Goal: Task Accomplishment & Management: Manage account settings

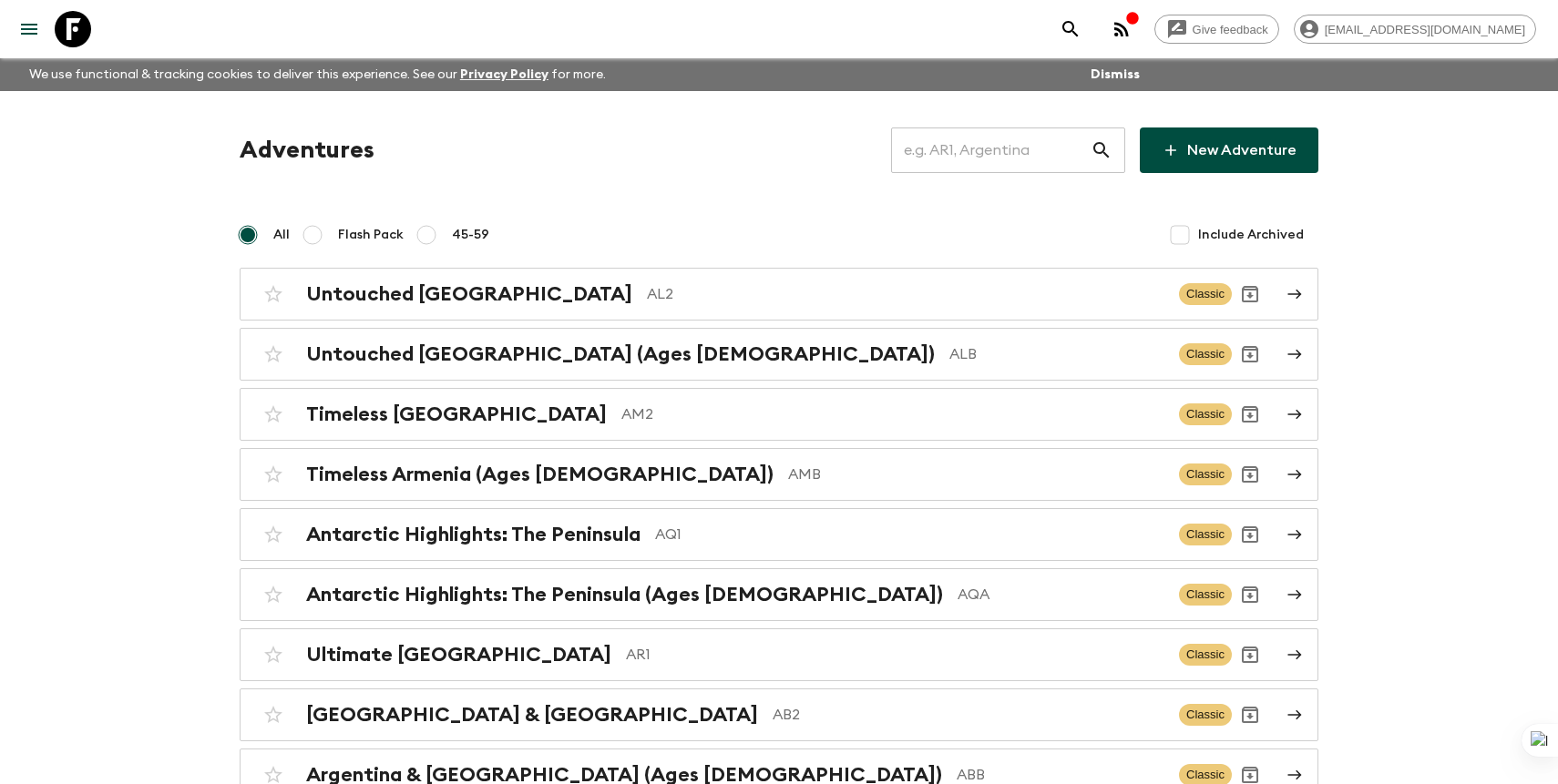
click at [991, 146] on input "text" at bounding box center [990, 151] width 199 height 51
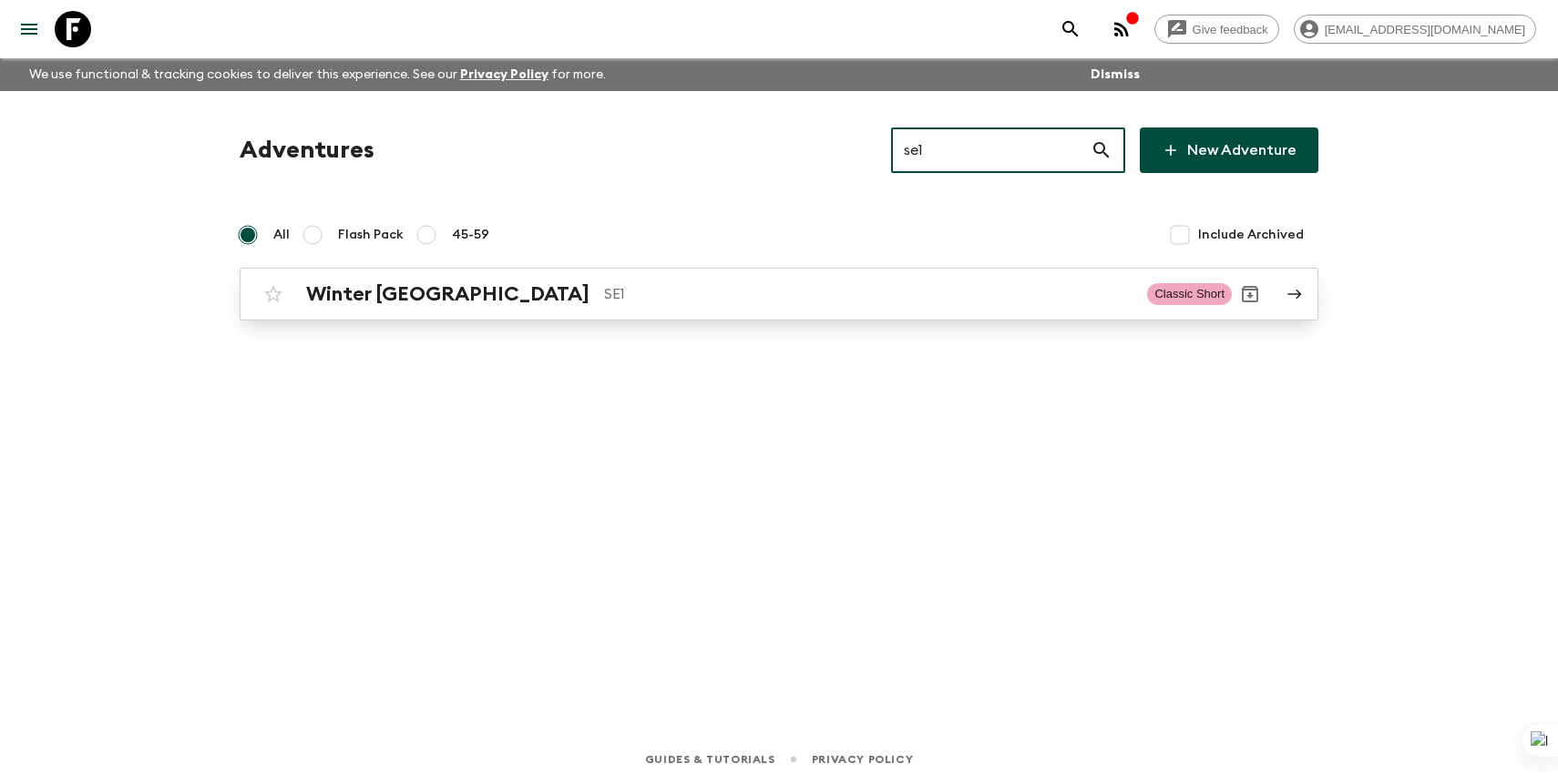
type input "se1"
click at [1282, 280] on link "Winter Sweden SE1 Classic Short" at bounding box center [779, 295] width 1079 height 53
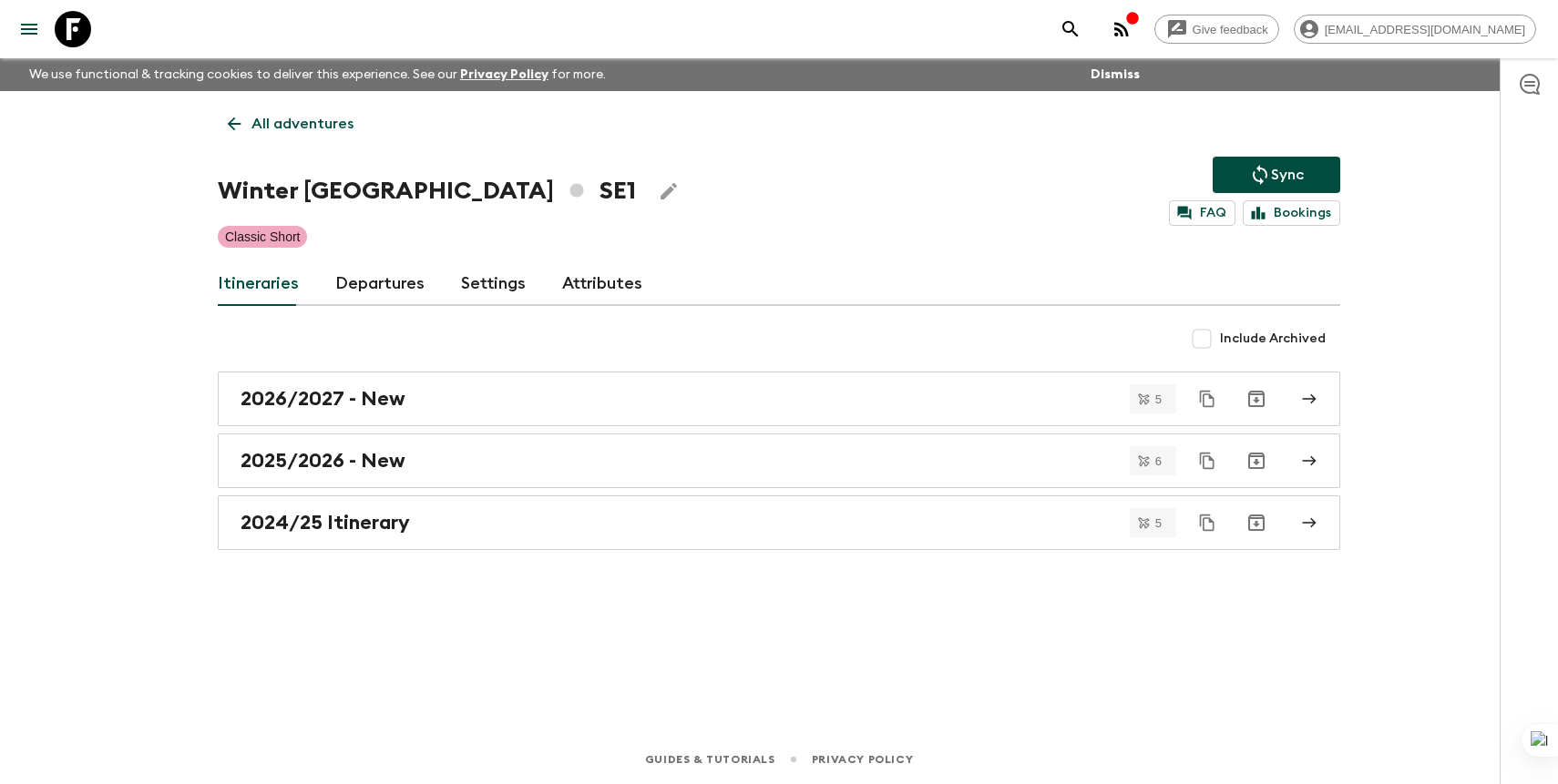
click at [386, 286] on link "Departures" at bounding box center [379, 285] width 89 height 44
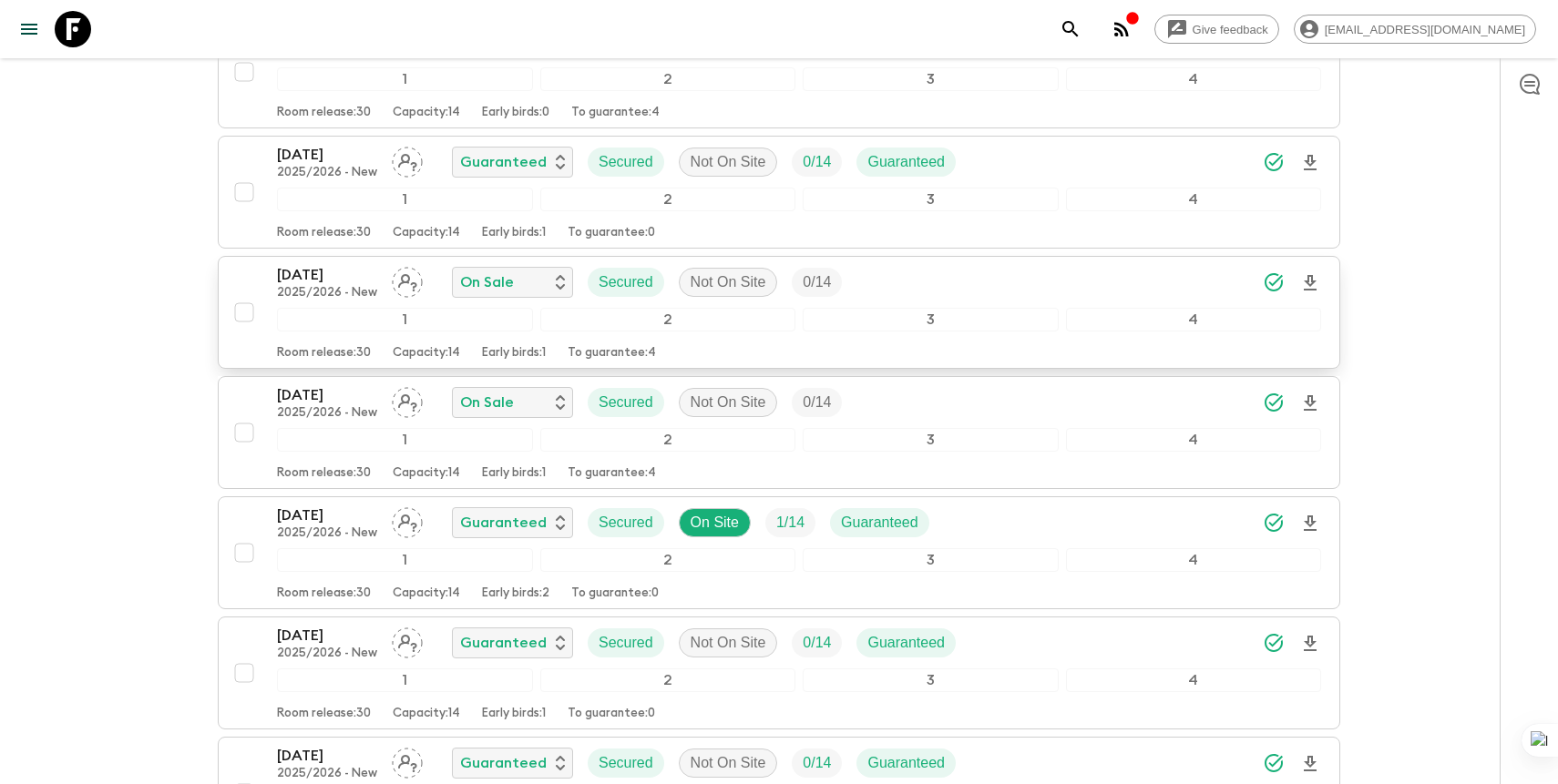
scroll to position [889, 0]
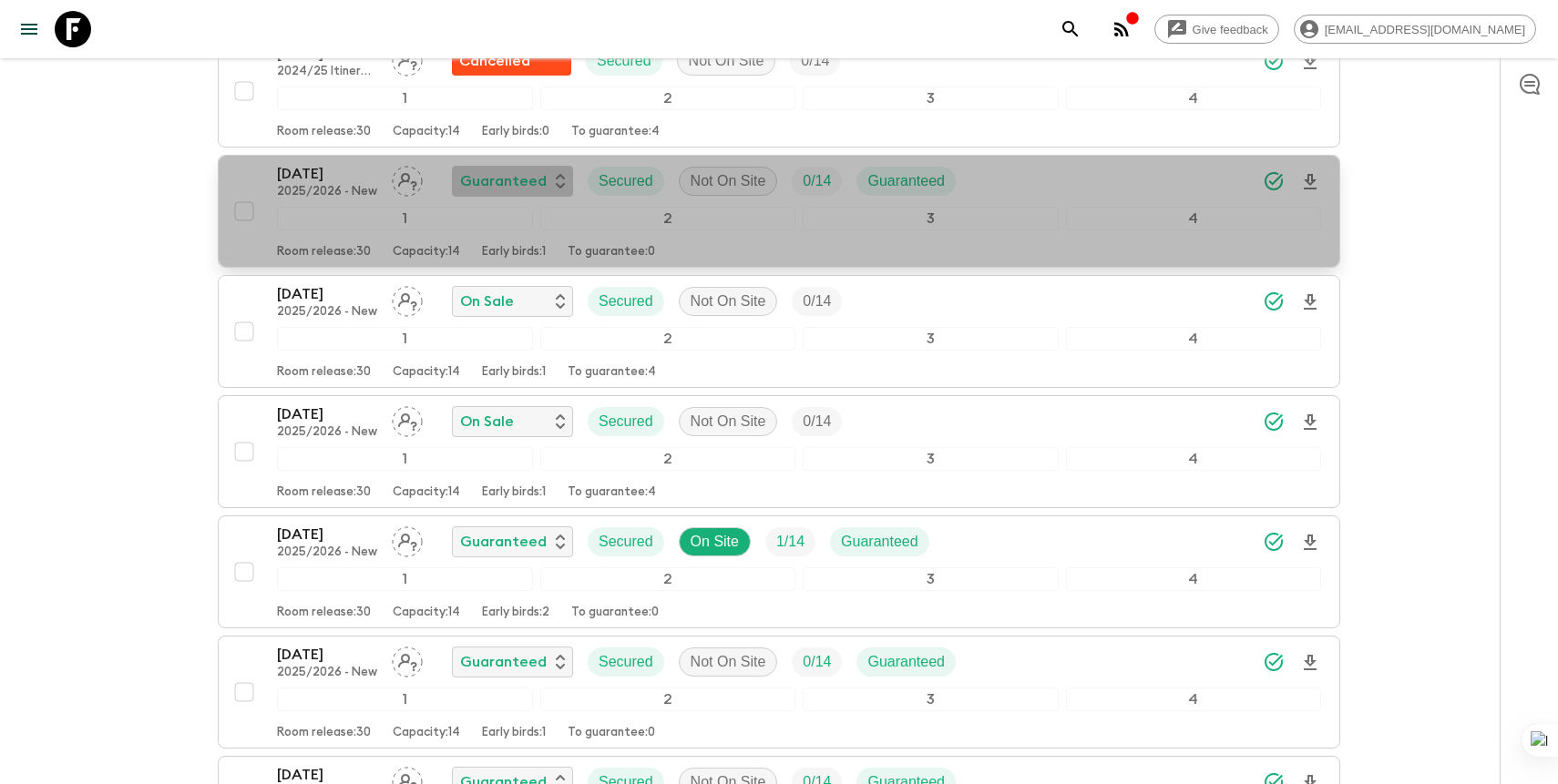
click at [506, 177] on p "Guaranteed" at bounding box center [503, 182] width 86 height 22
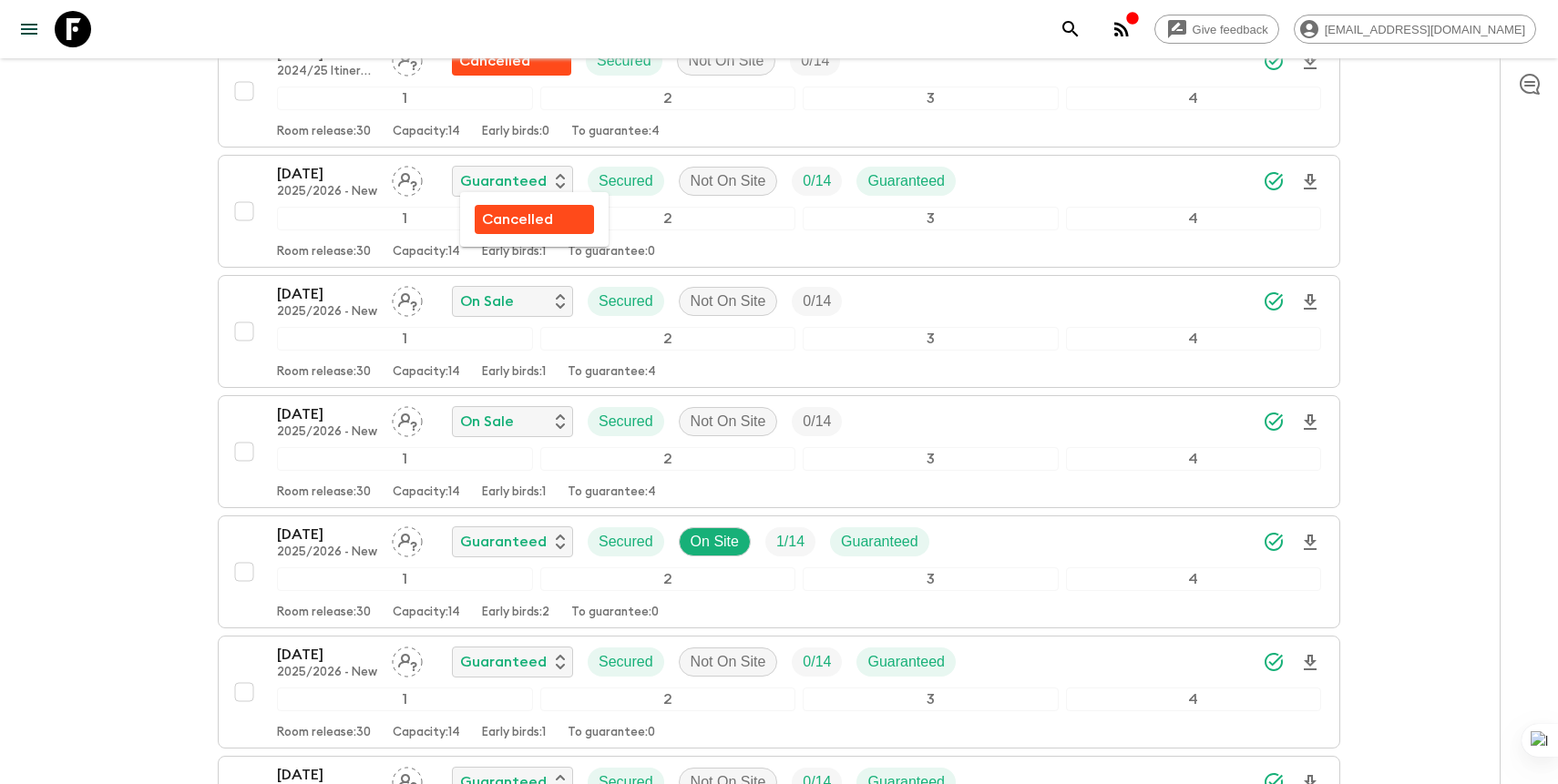
click at [506, 221] on p "Cancelled" at bounding box center [517, 219] width 71 height 22
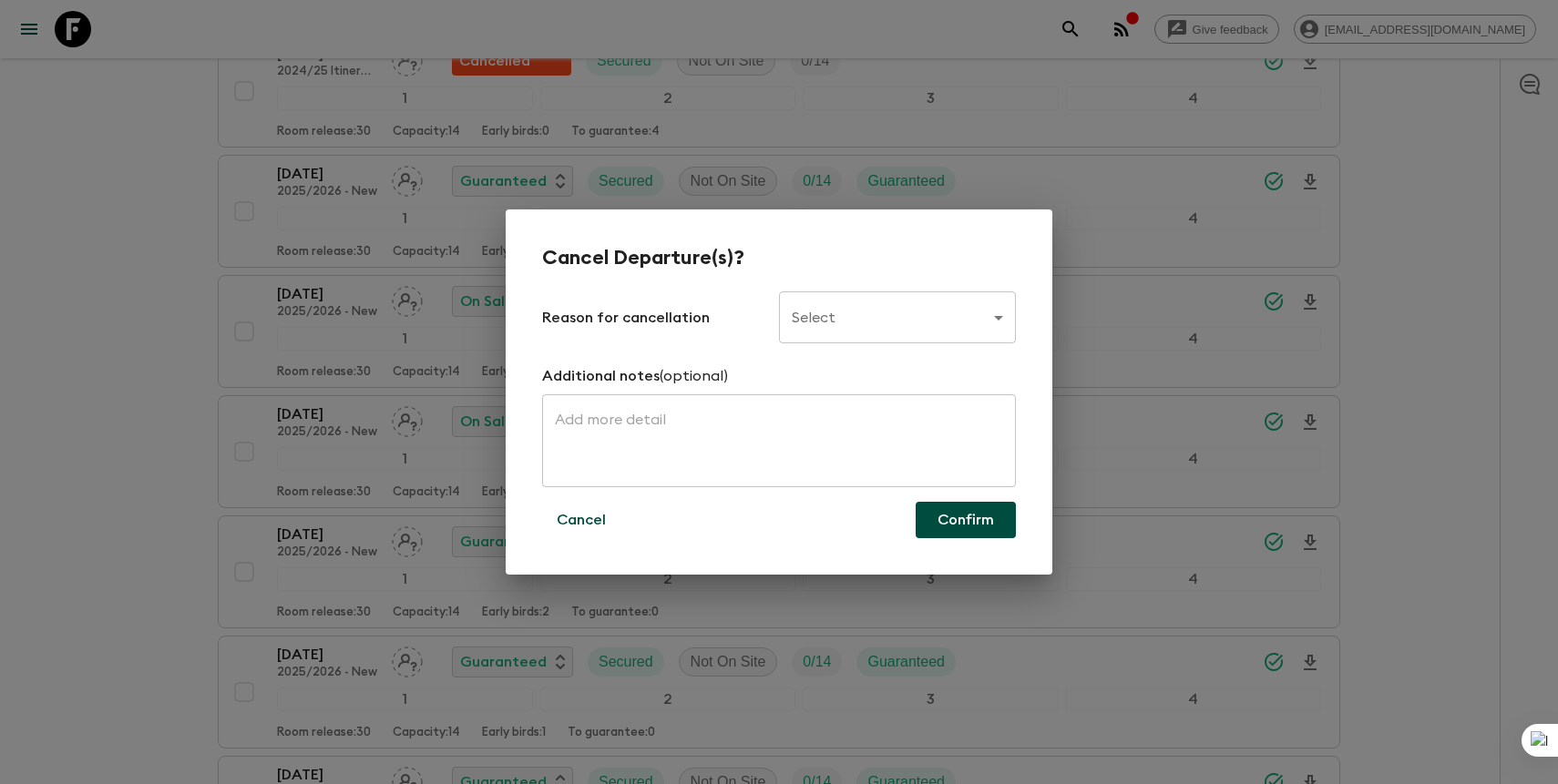
click at [949, 316] on body "Give feedback [PERSON_NAME][EMAIL_ADDRESS][DOMAIN_NAME] We use functional & tra…" at bounding box center [779, 374] width 1558 height 2526
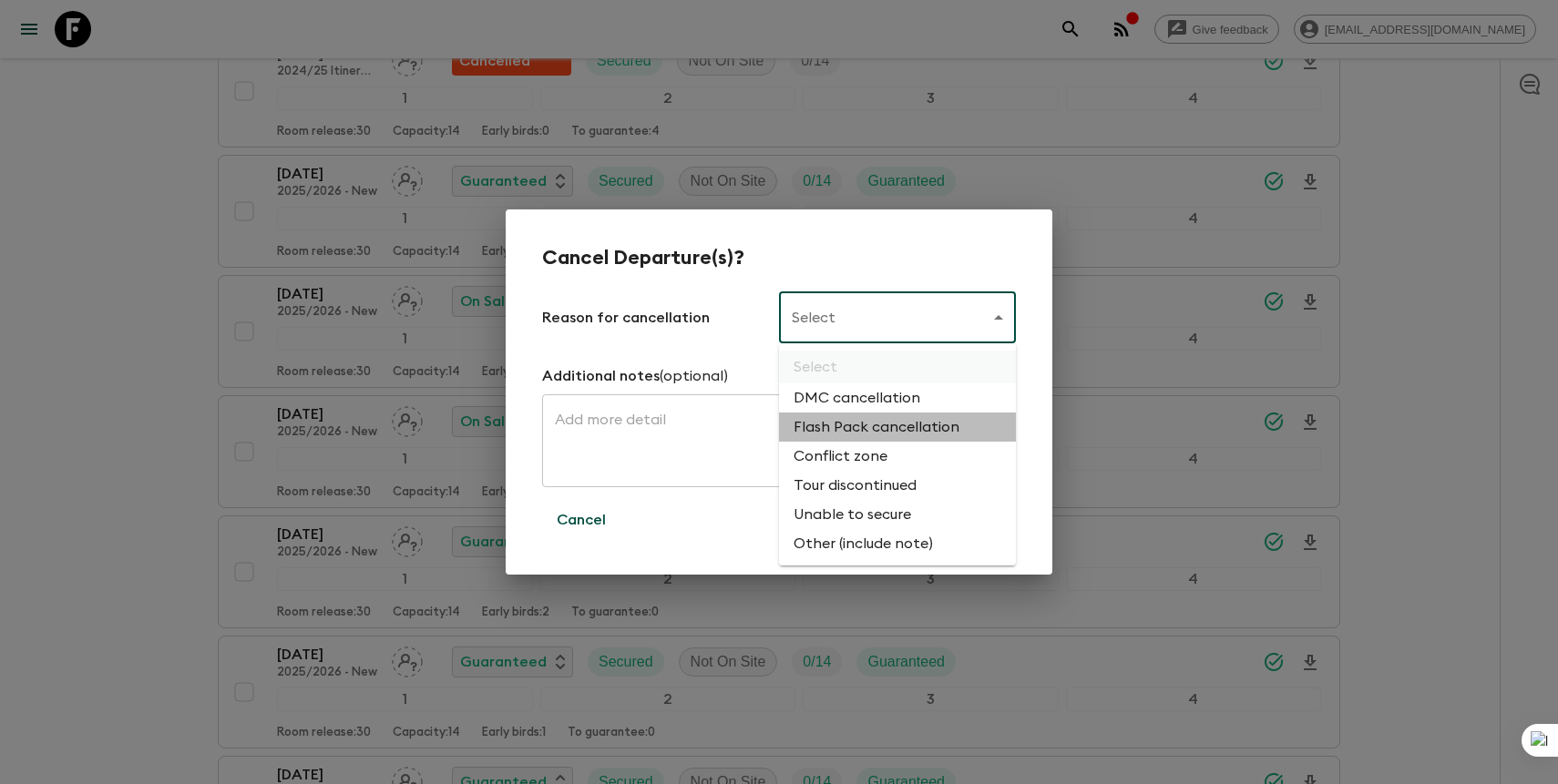
click at [903, 431] on li "Flash Pack cancellation" at bounding box center [897, 428] width 237 height 29
type input "FLASHPACK_CANCELLATION"
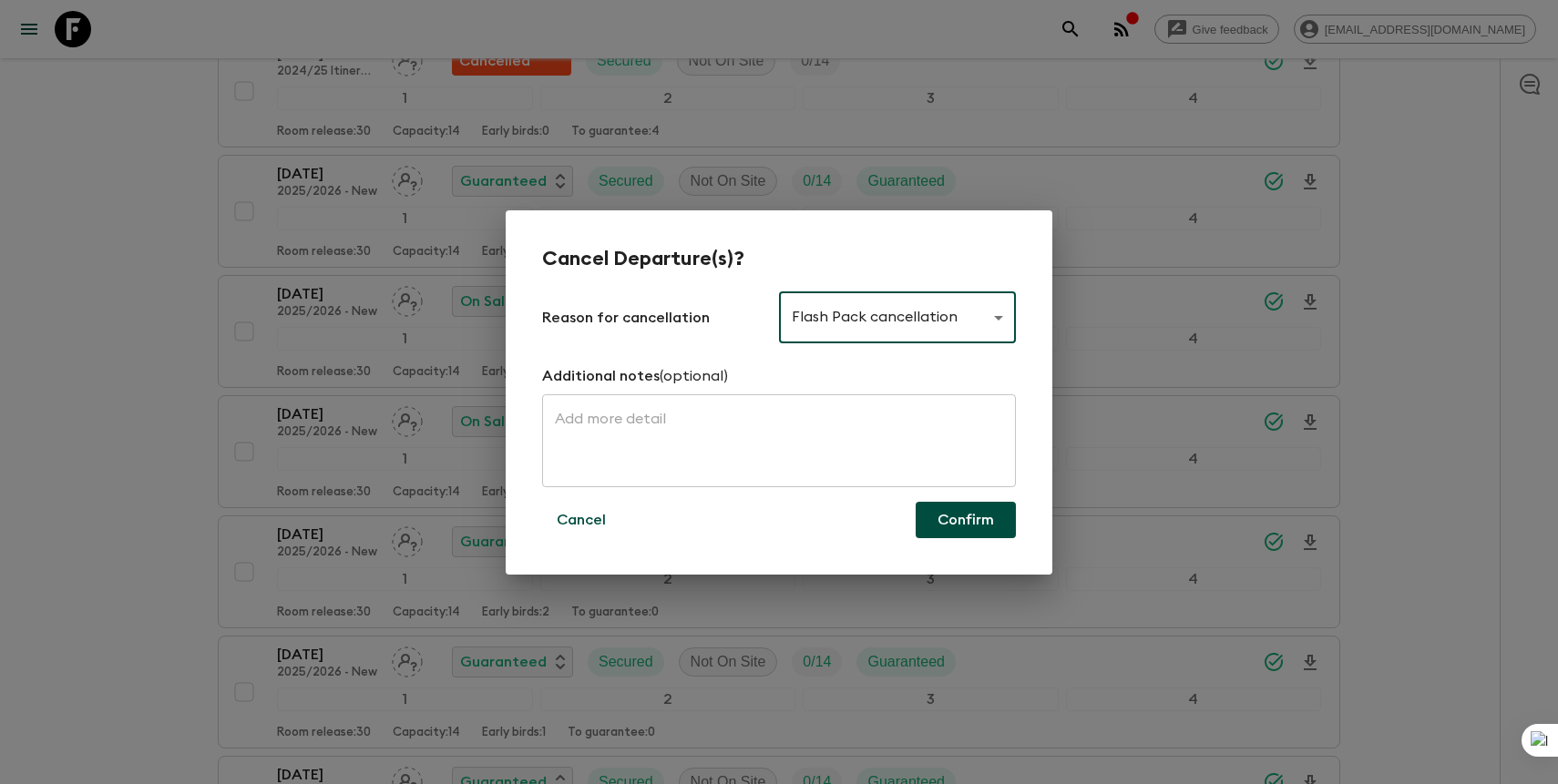
click at [951, 511] on button "Confirm" at bounding box center [965, 521] width 100 height 37
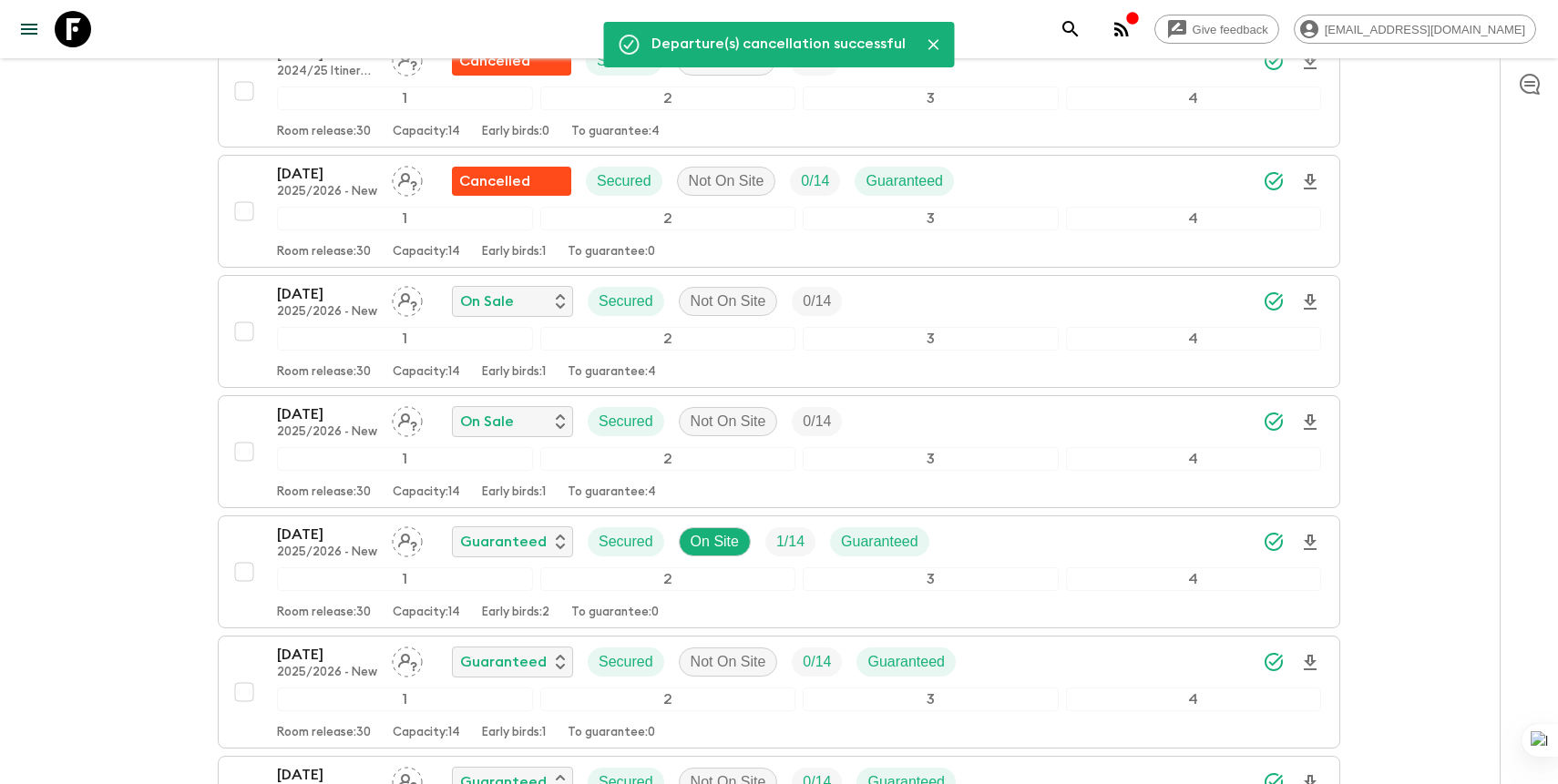
click at [1082, 26] on icon "search adventures" at bounding box center [1070, 29] width 22 height 22
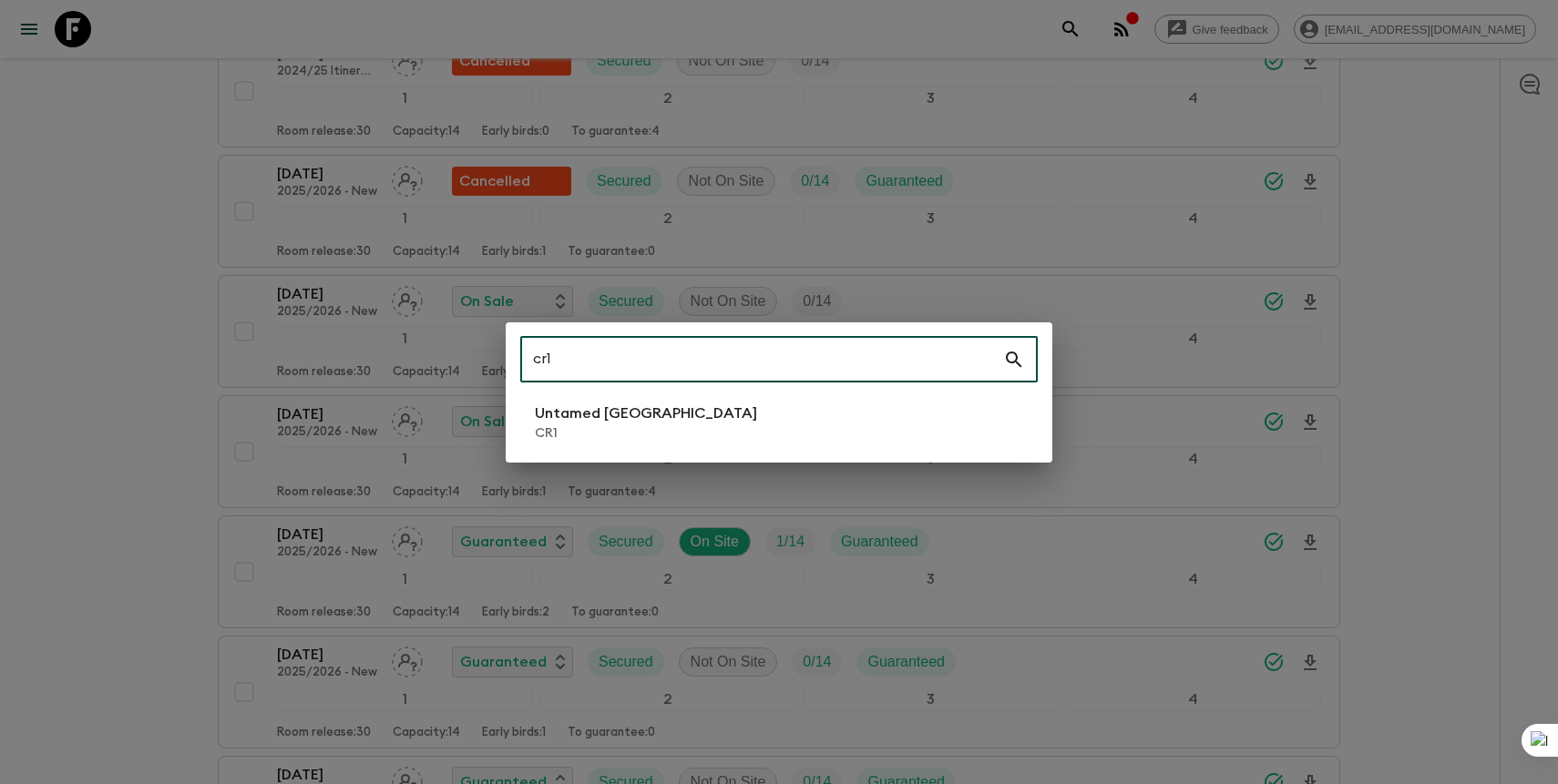
type input "cr1"
click at [834, 431] on li "Untamed [GEOGRAPHIC_DATA] CR1" at bounding box center [779, 423] width 518 height 51
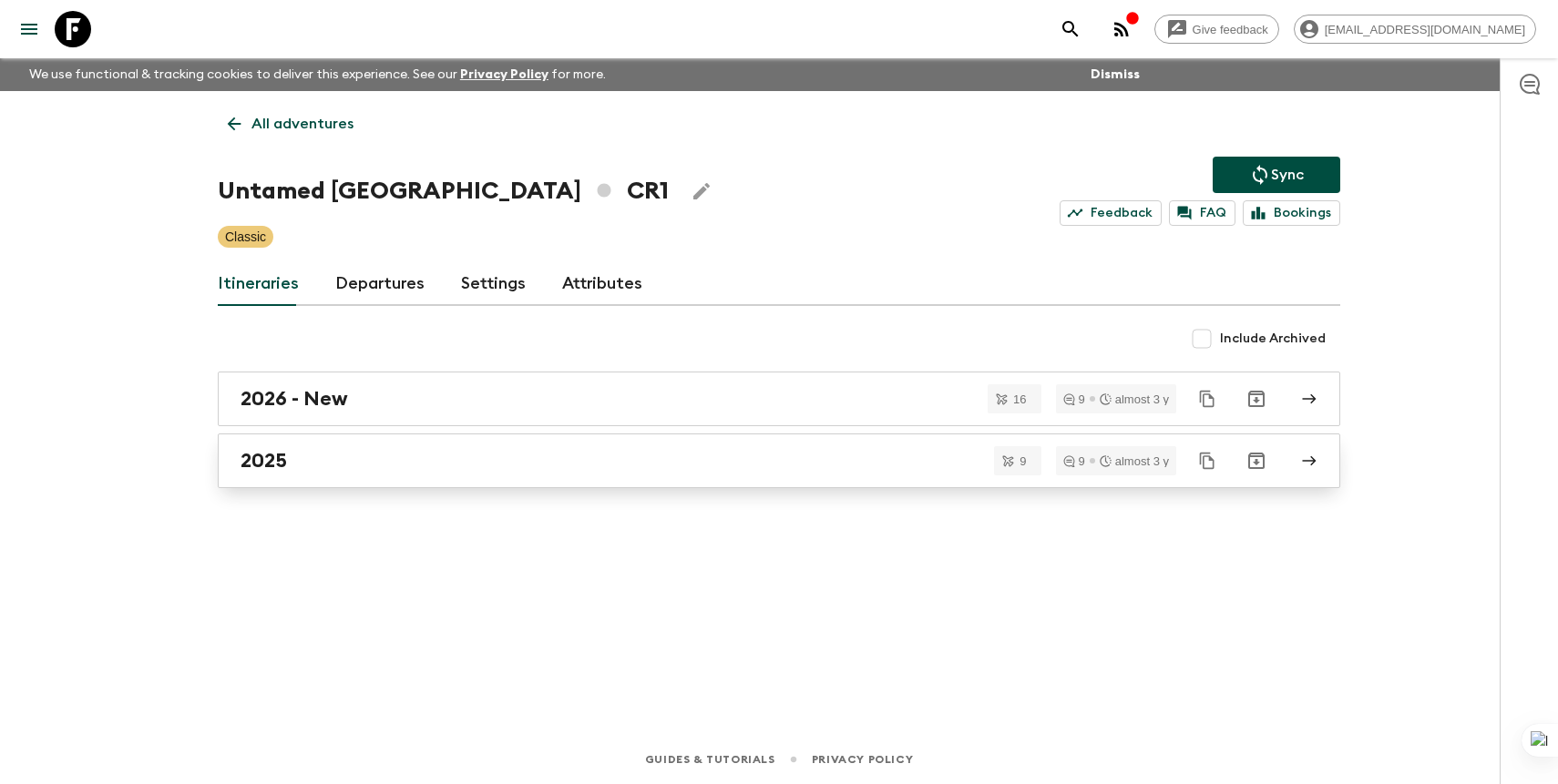
click at [598, 465] on div "2025" at bounding box center [761, 461] width 1042 height 24
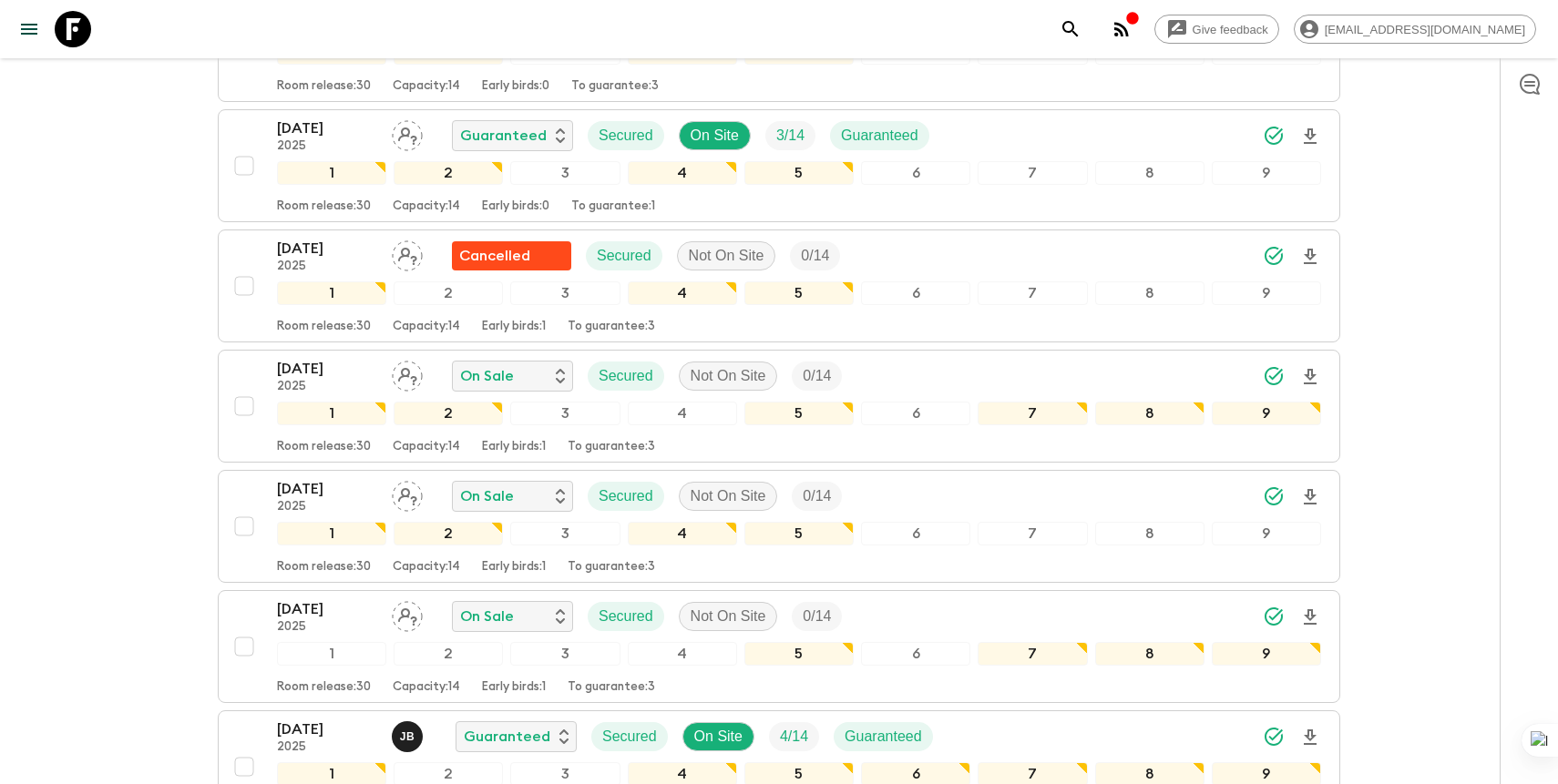
scroll to position [521, 0]
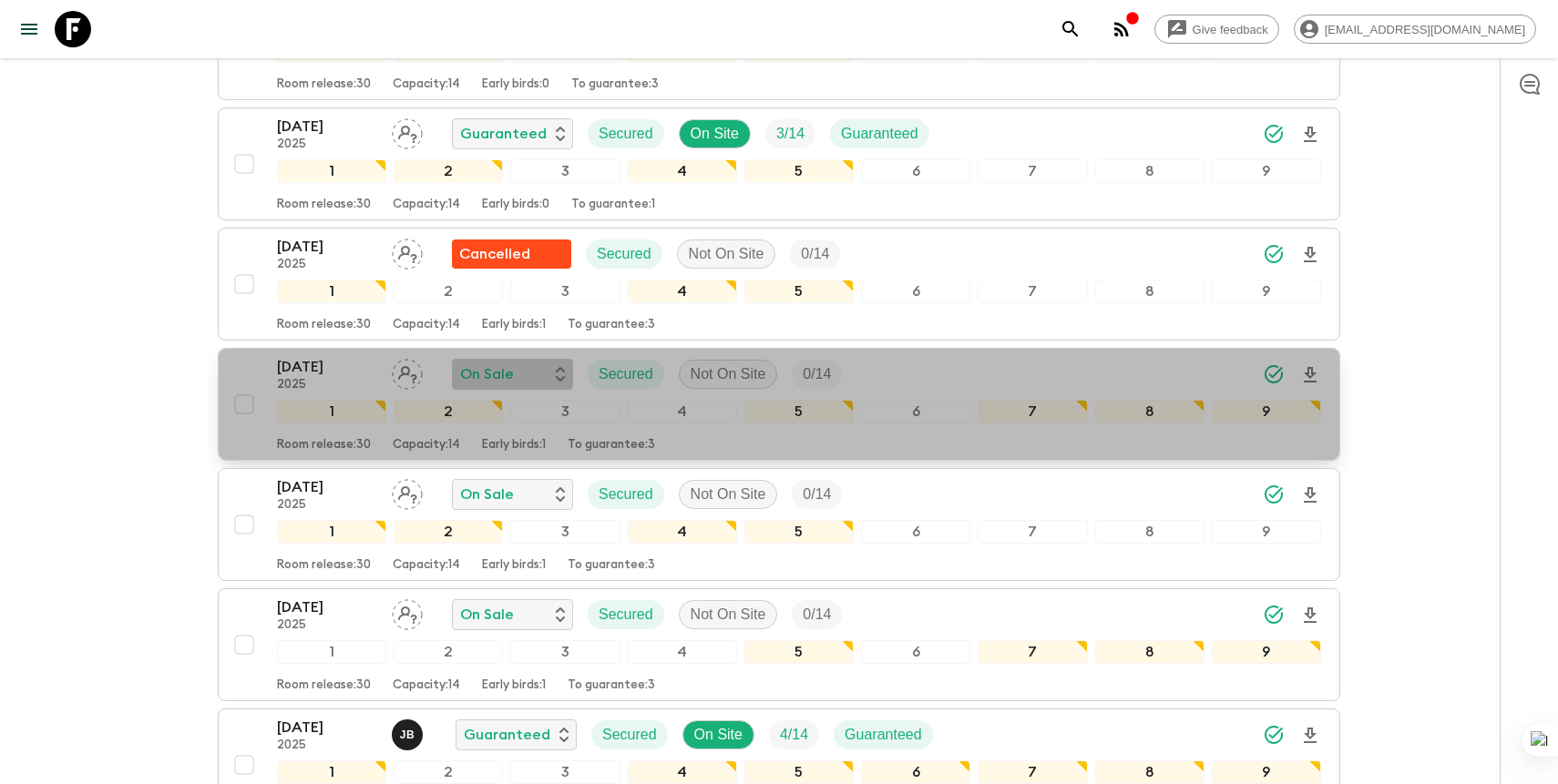
click at [488, 376] on p "On Sale" at bounding box center [487, 375] width 54 height 22
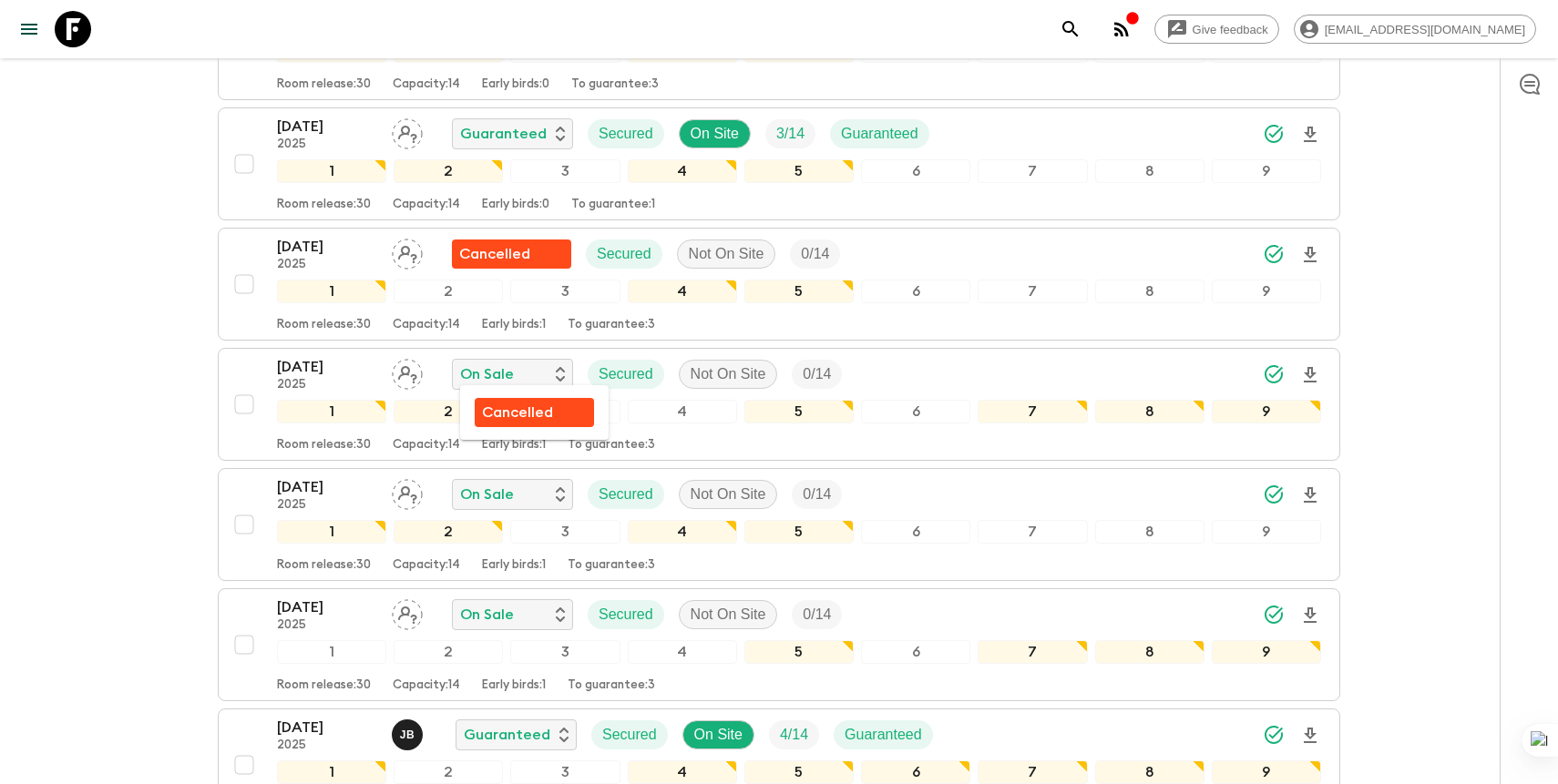
click at [503, 411] on p "Cancelled" at bounding box center [517, 413] width 71 height 22
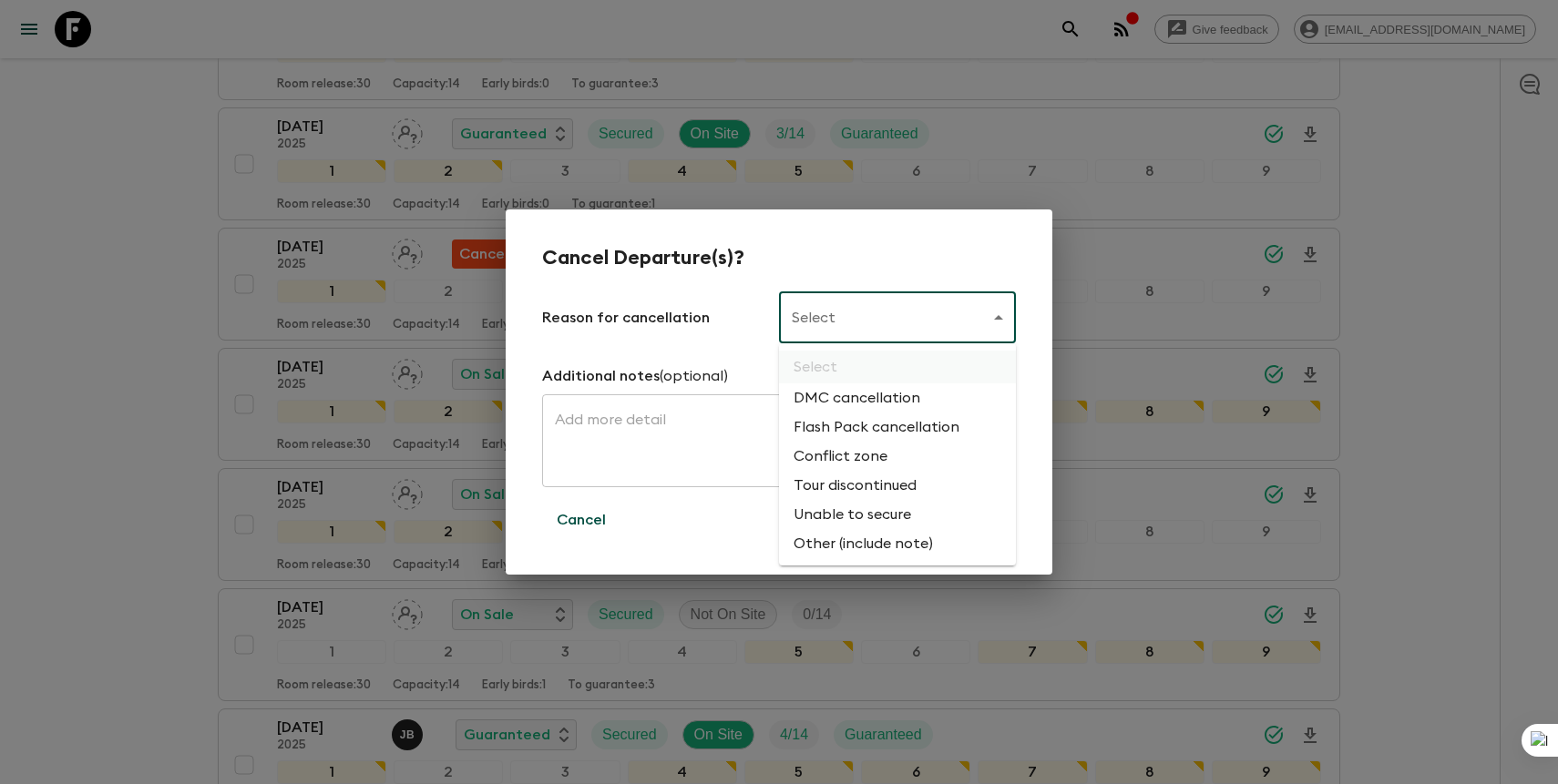
click at [846, 323] on body "Give feedback [PERSON_NAME][EMAIL_ADDRESS][DOMAIN_NAME] We use functional & tra…" at bounding box center [779, 293] width 1558 height 1629
click at [834, 435] on li "Flash Pack cancellation" at bounding box center [897, 428] width 237 height 29
type input "FLASHPACK_CANCELLATION"
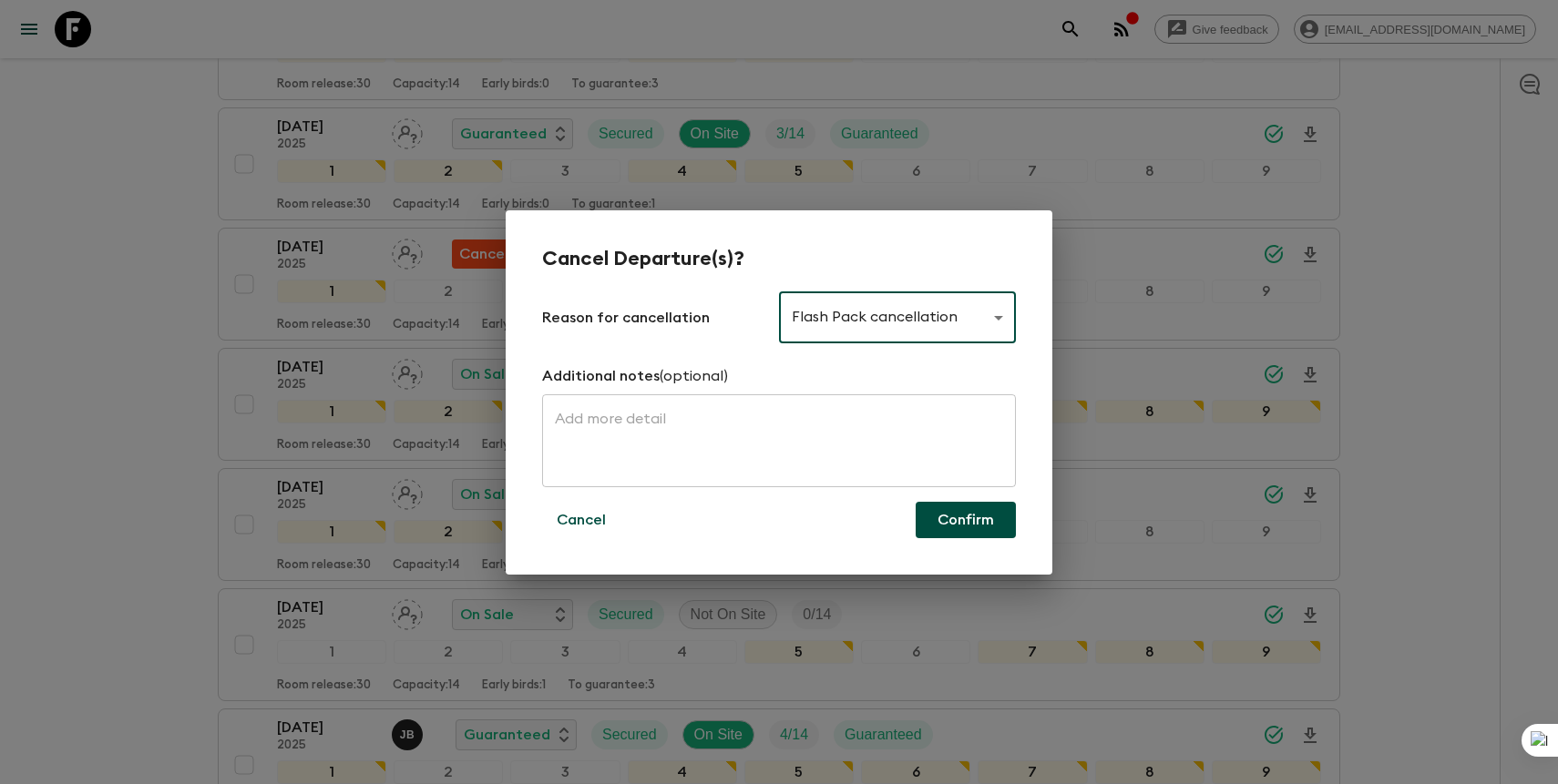
click at [950, 511] on button "Confirm" at bounding box center [965, 521] width 100 height 37
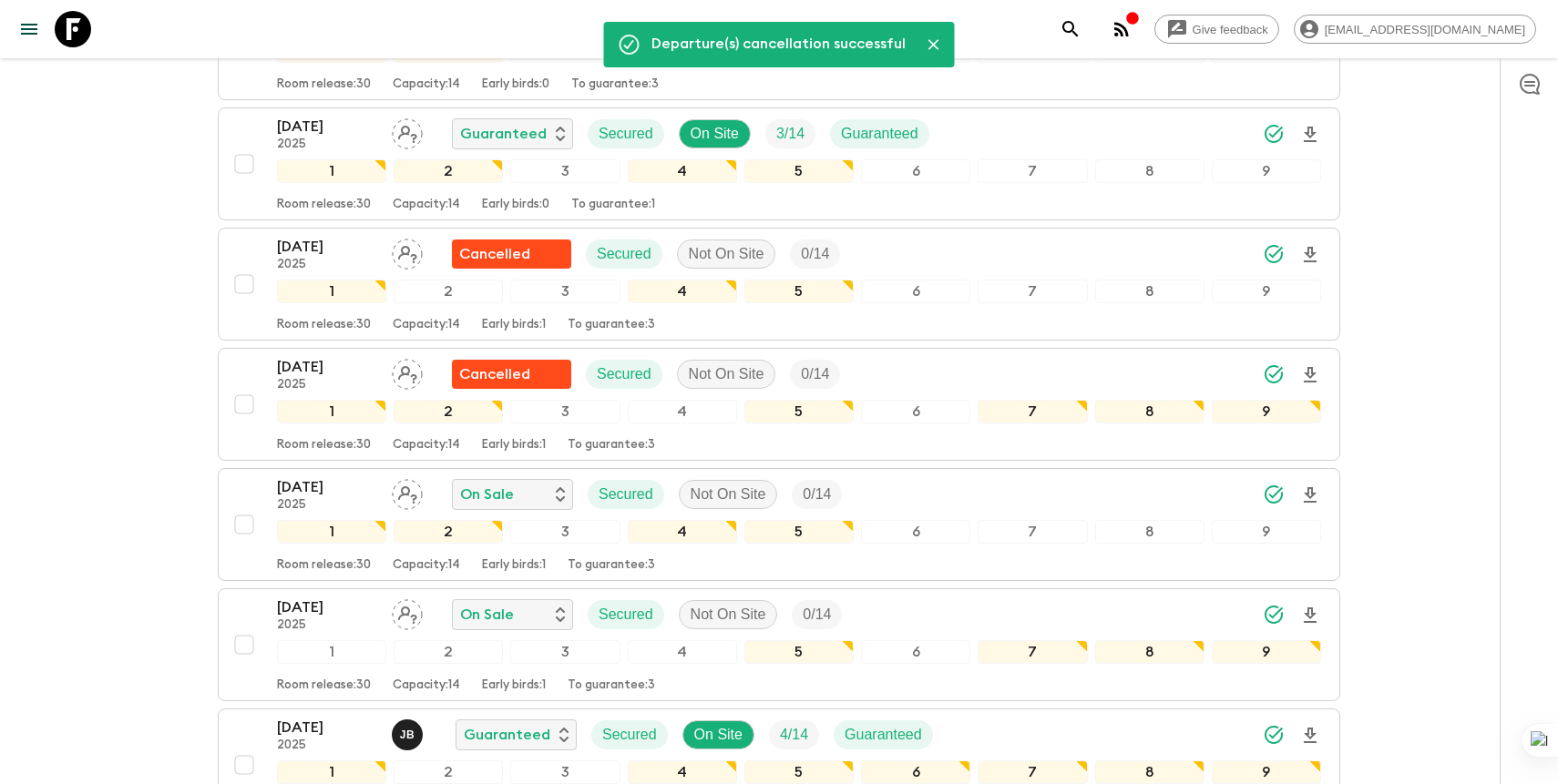
click at [1082, 23] on icon "search adventures" at bounding box center [1070, 29] width 22 height 22
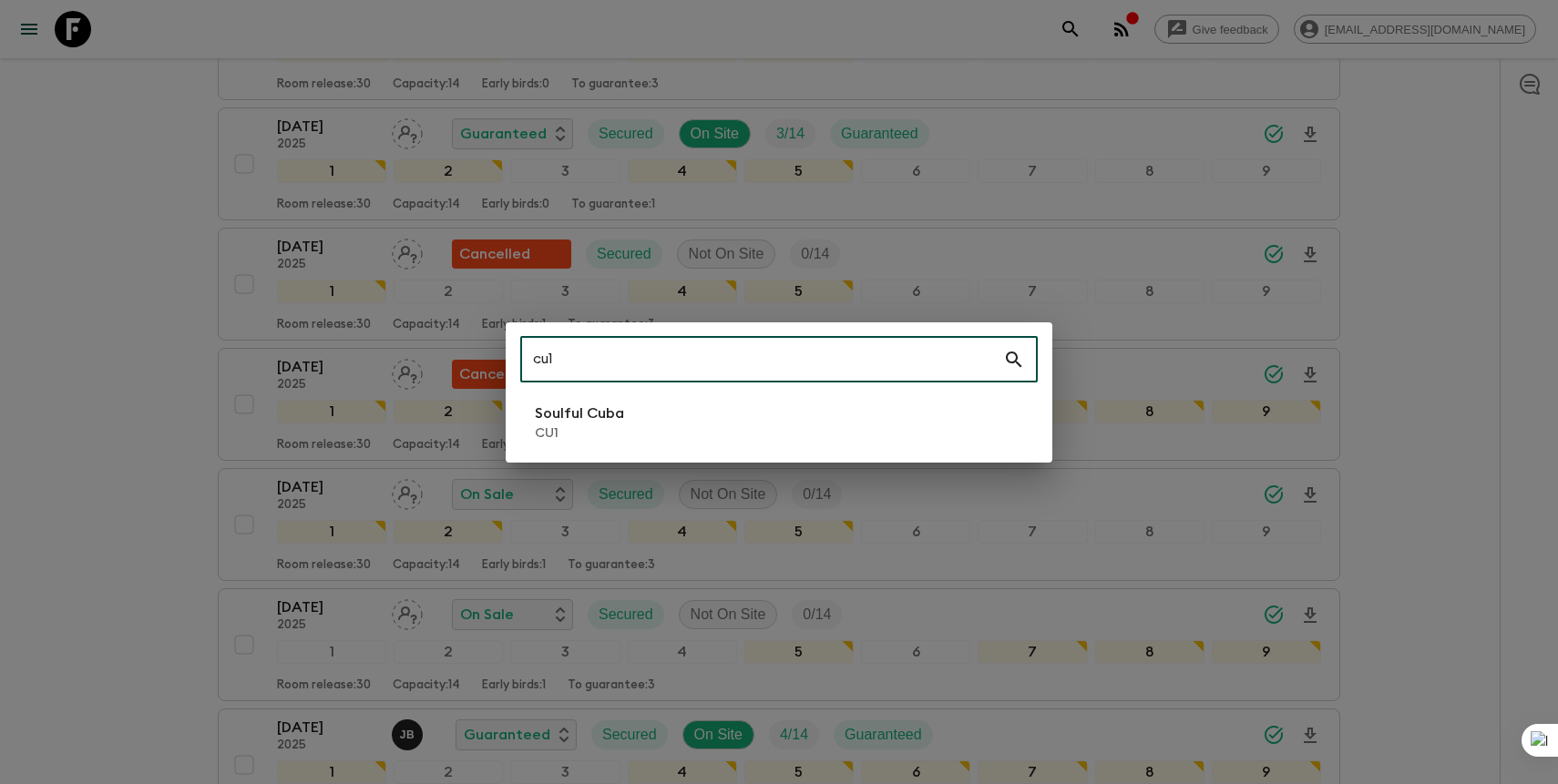
type input "cu1"
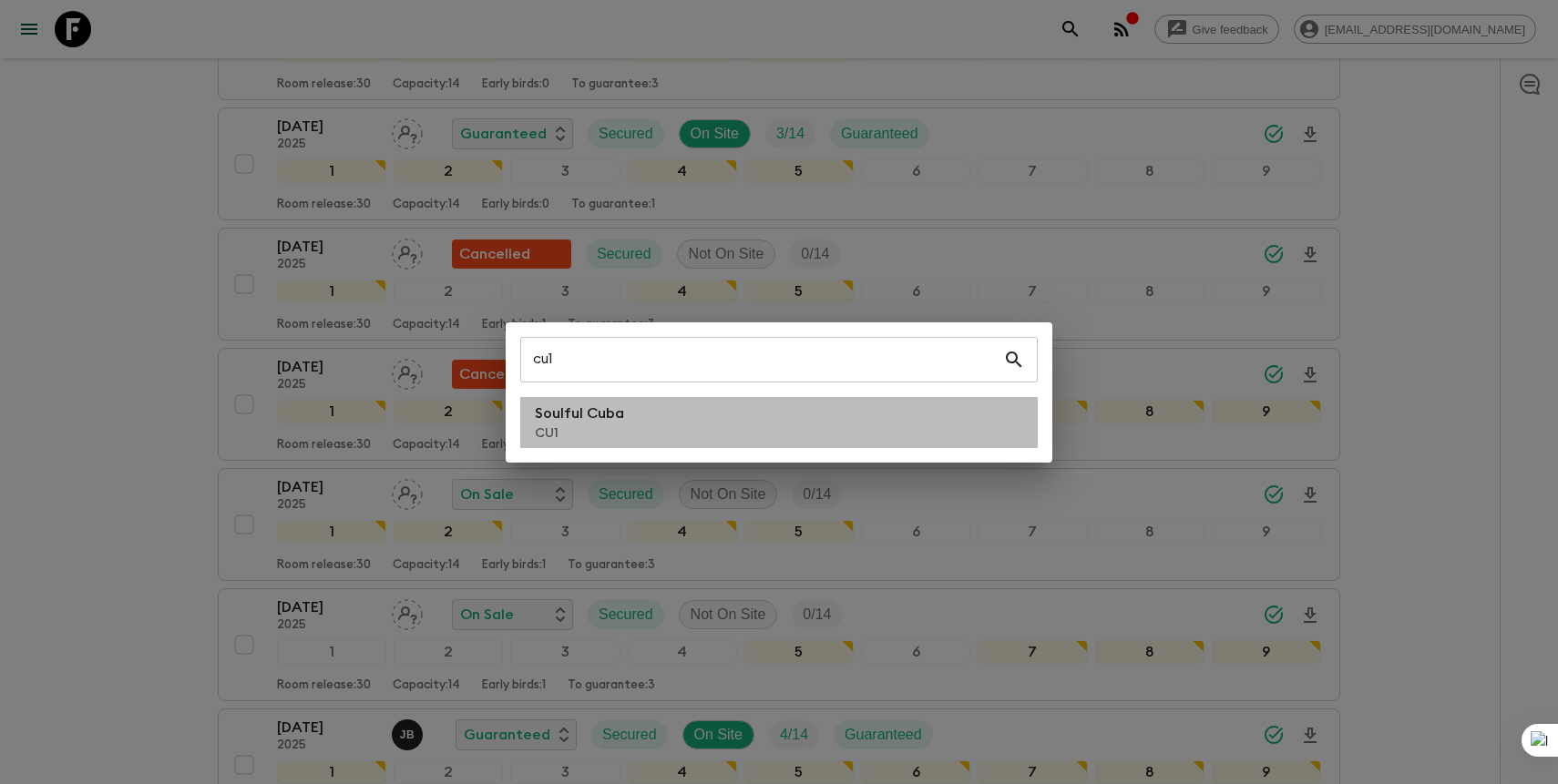
click at [742, 433] on li "Soulful Cuba CU1" at bounding box center [779, 423] width 518 height 51
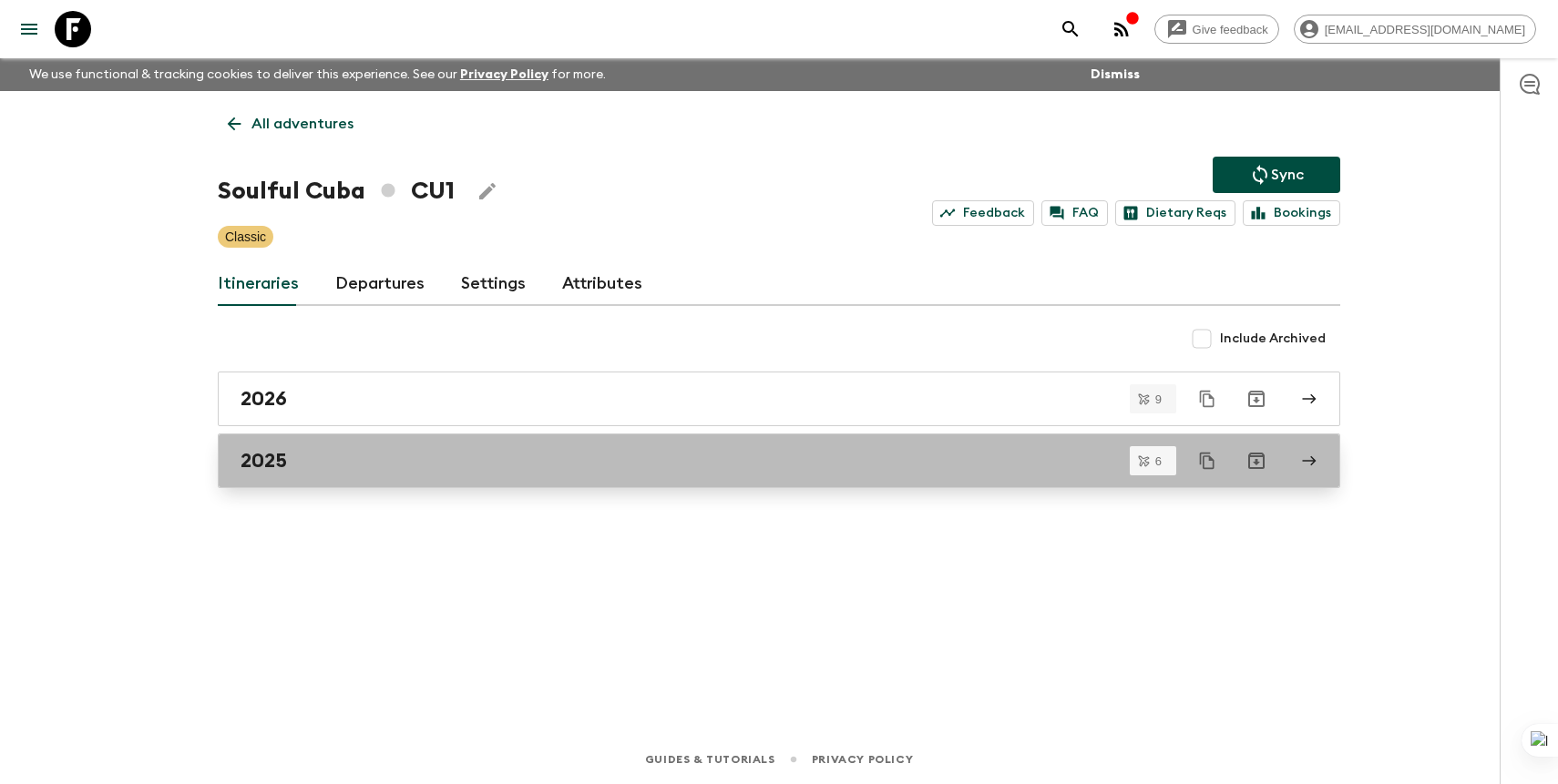
click at [621, 472] on div "2025" at bounding box center [761, 461] width 1042 height 24
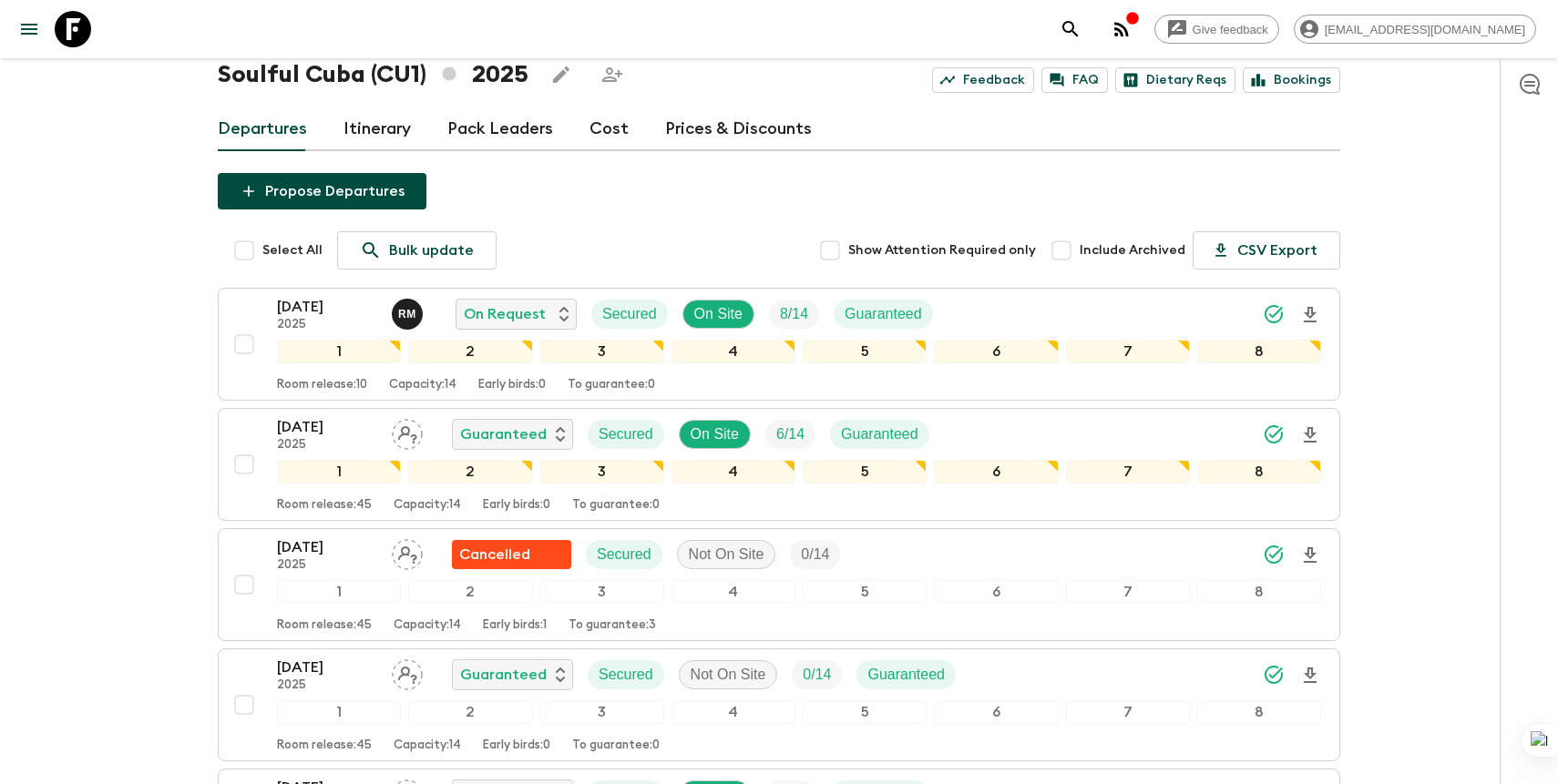
scroll to position [207, 0]
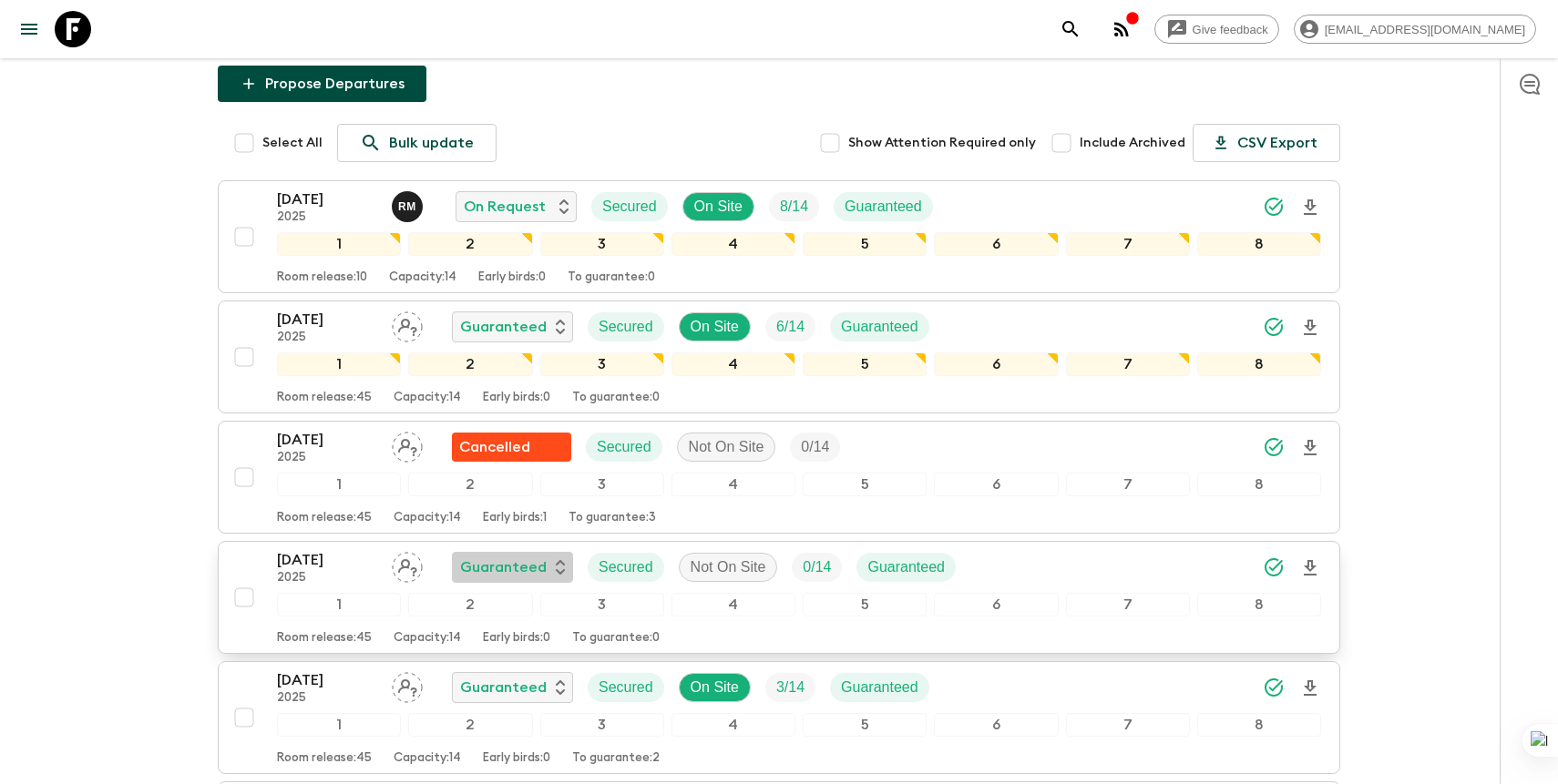
click at [511, 577] on p "Guaranteed" at bounding box center [503, 567] width 86 height 22
click at [508, 607] on p "Cancelled" at bounding box center [517, 606] width 71 height 22
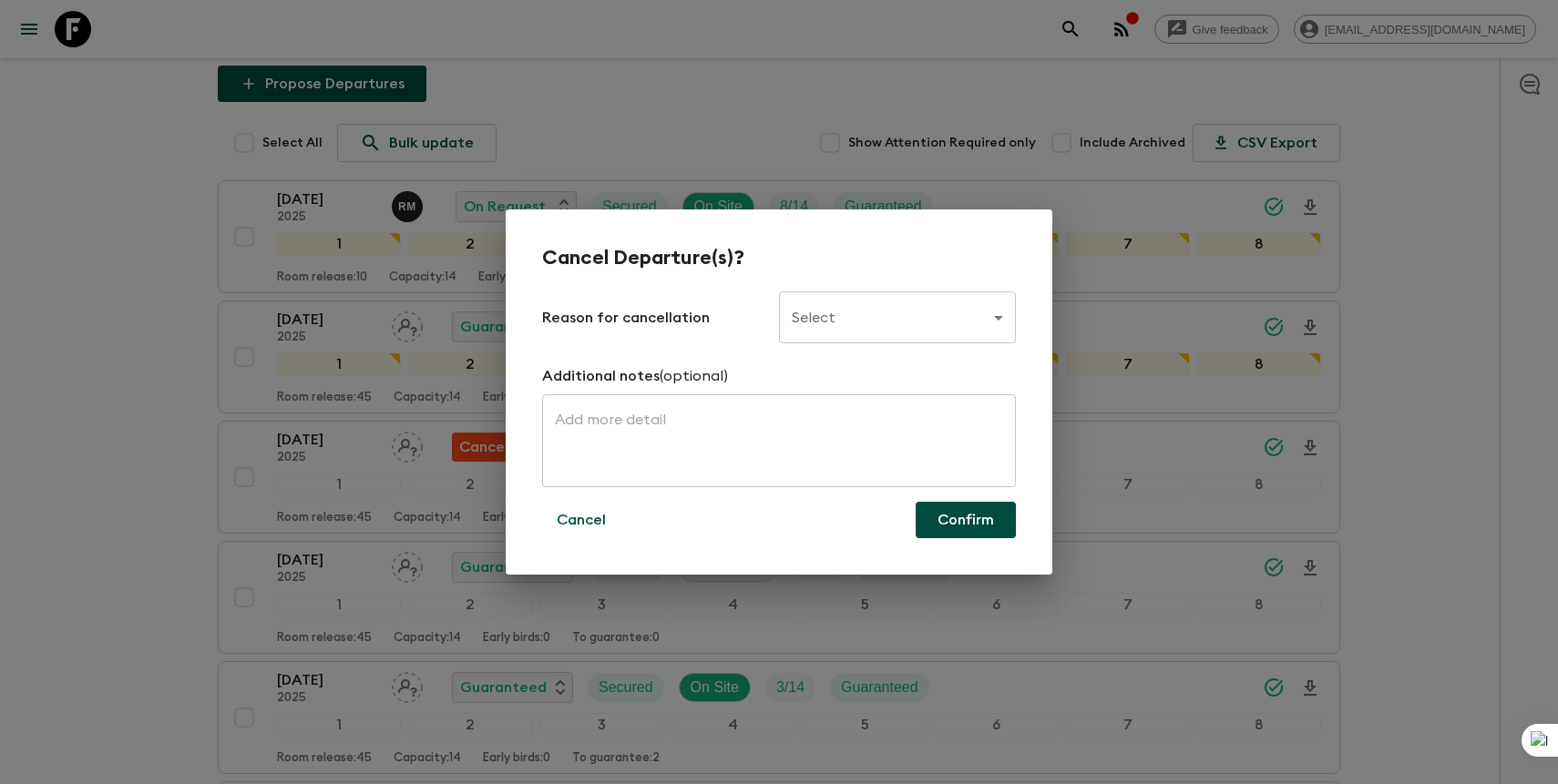
click at [953, 318] on body "Give feedback [PERSON_NAME][EMAIL_ADDRESS][DOMAIN_NAME] We use functional & tra…" at bounding box center [779, 426] width 1558 height 1268
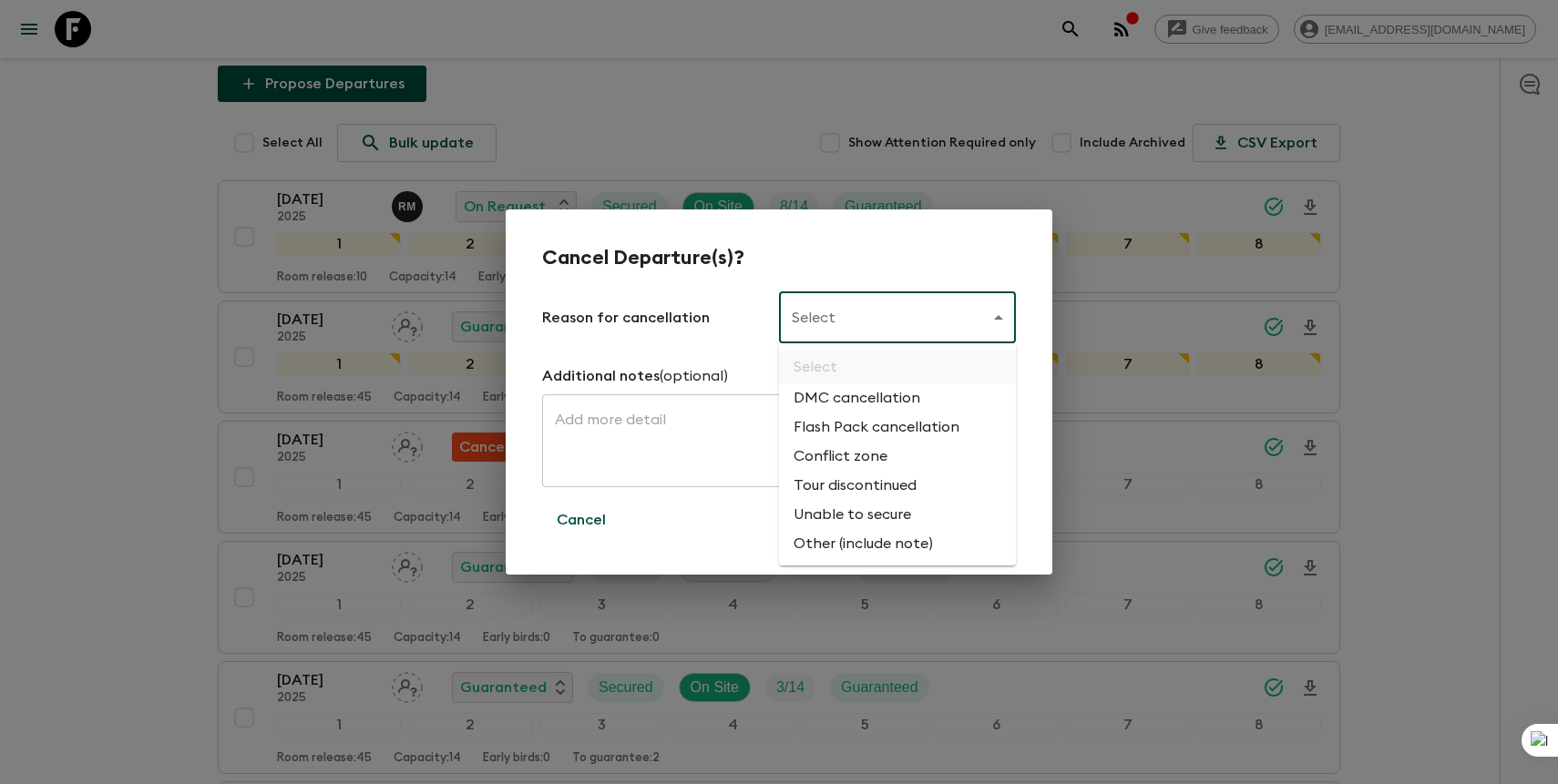
click at [904, 420] on li "Flash Pack cancellation" at bounding box center [897, 428] width 237 height 29
type input "FLASHPACK_CANCELLATION"
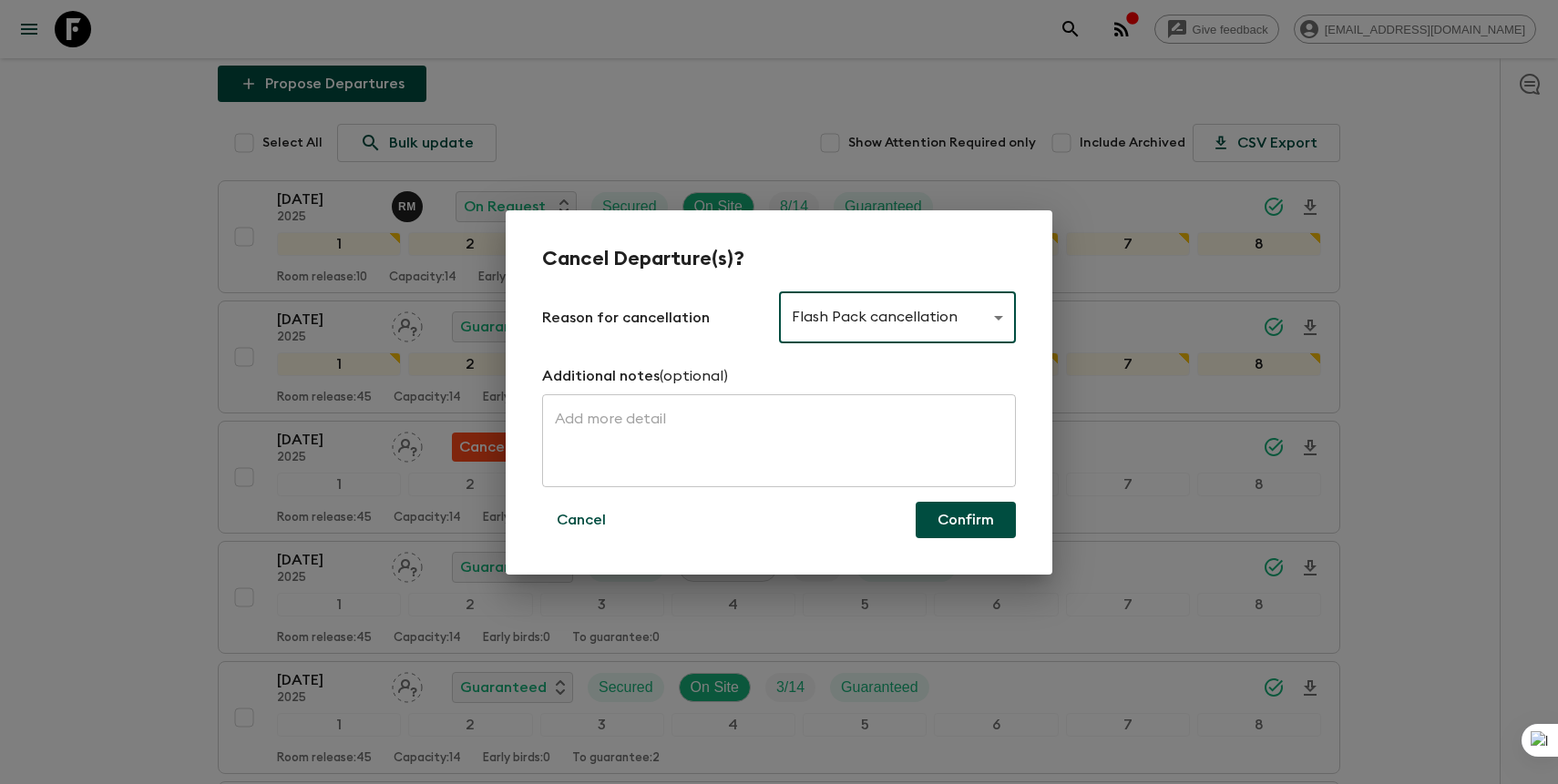
click at [947, 529] on button "Confirm" at bounding box center [965, 521] width 100 height 37
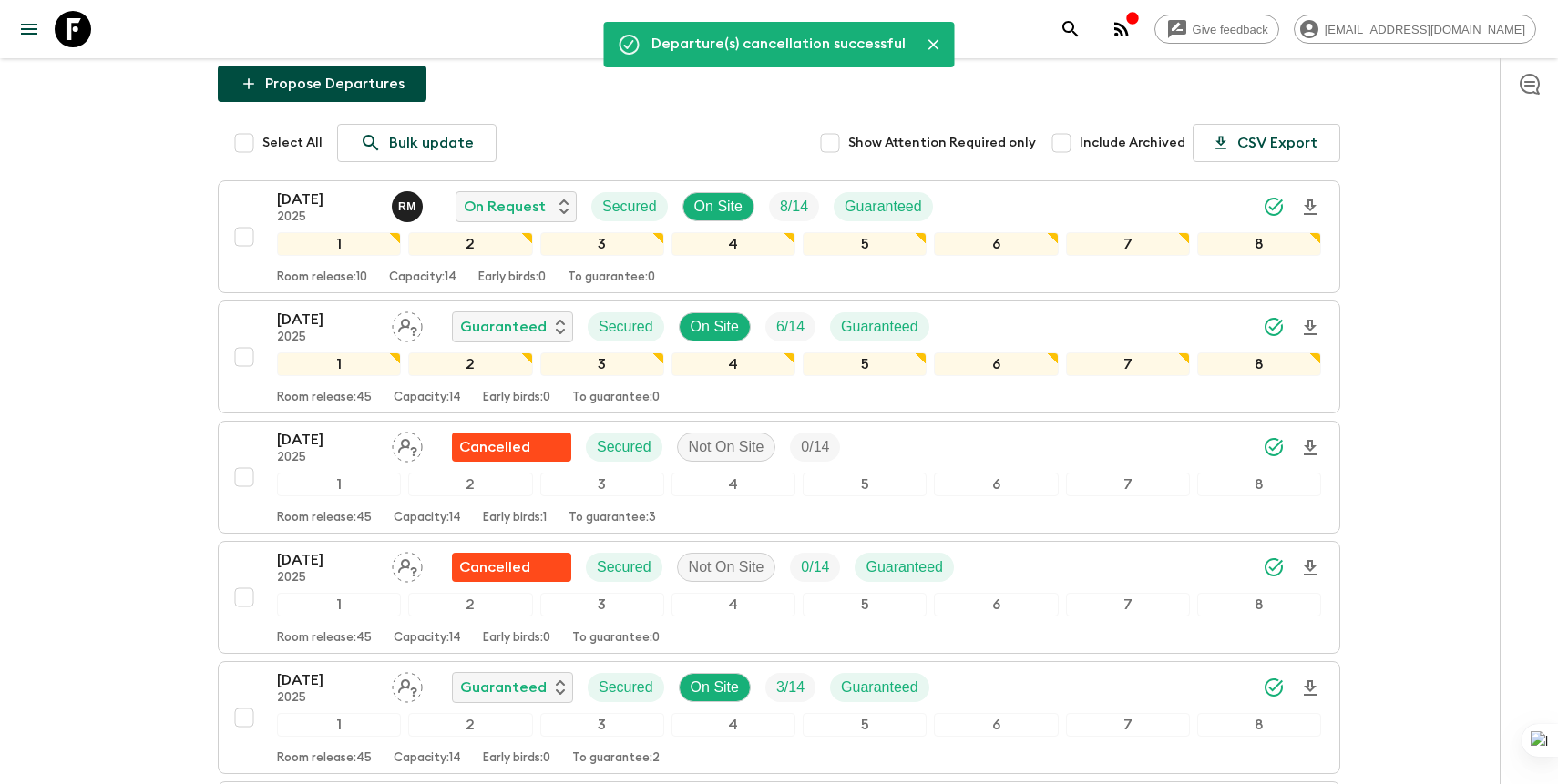
click at [1078, 31] on icon "search adventures" at bounding box center [1070, 28] width 16 height 16
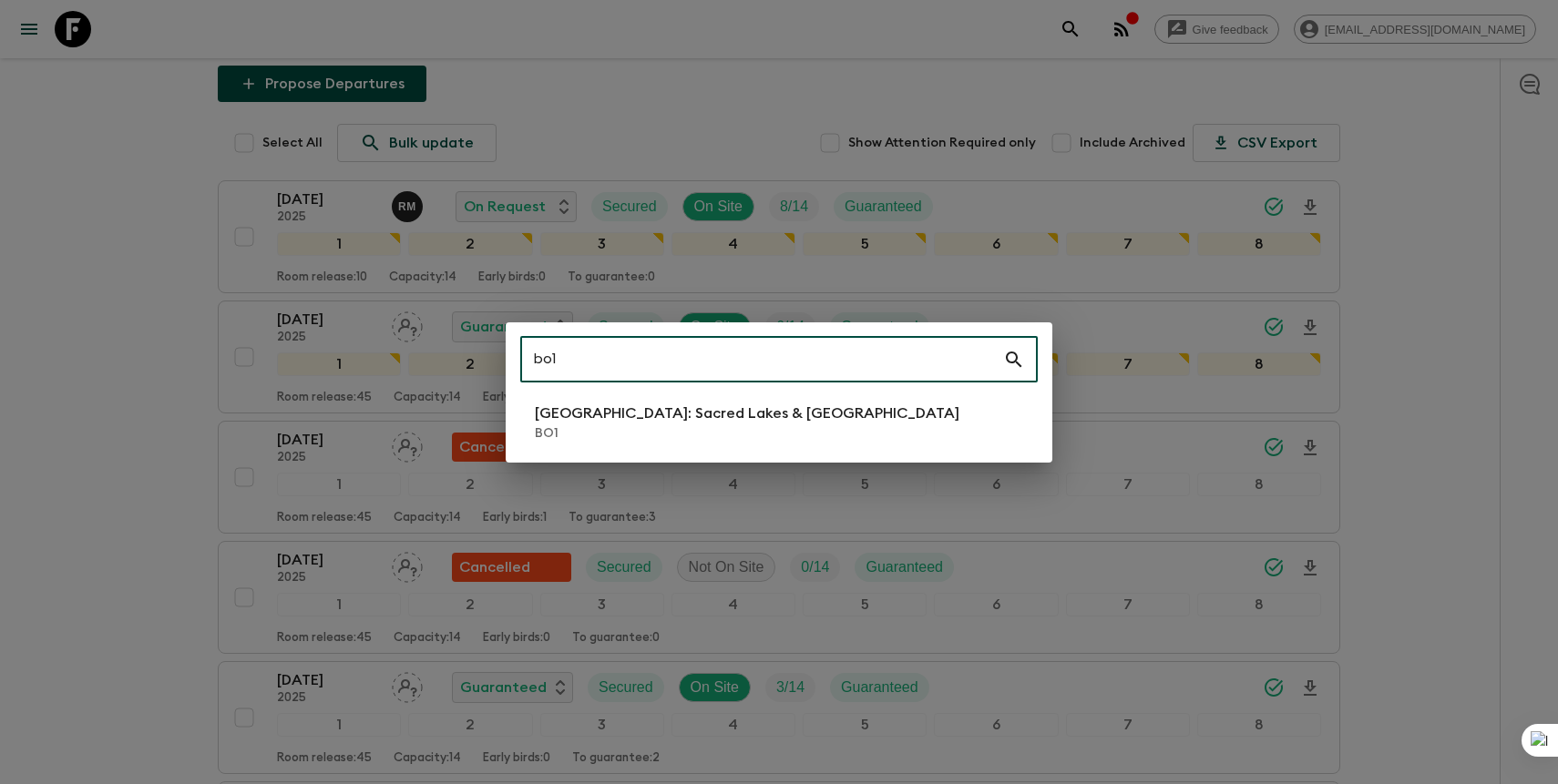
type input "bo1"
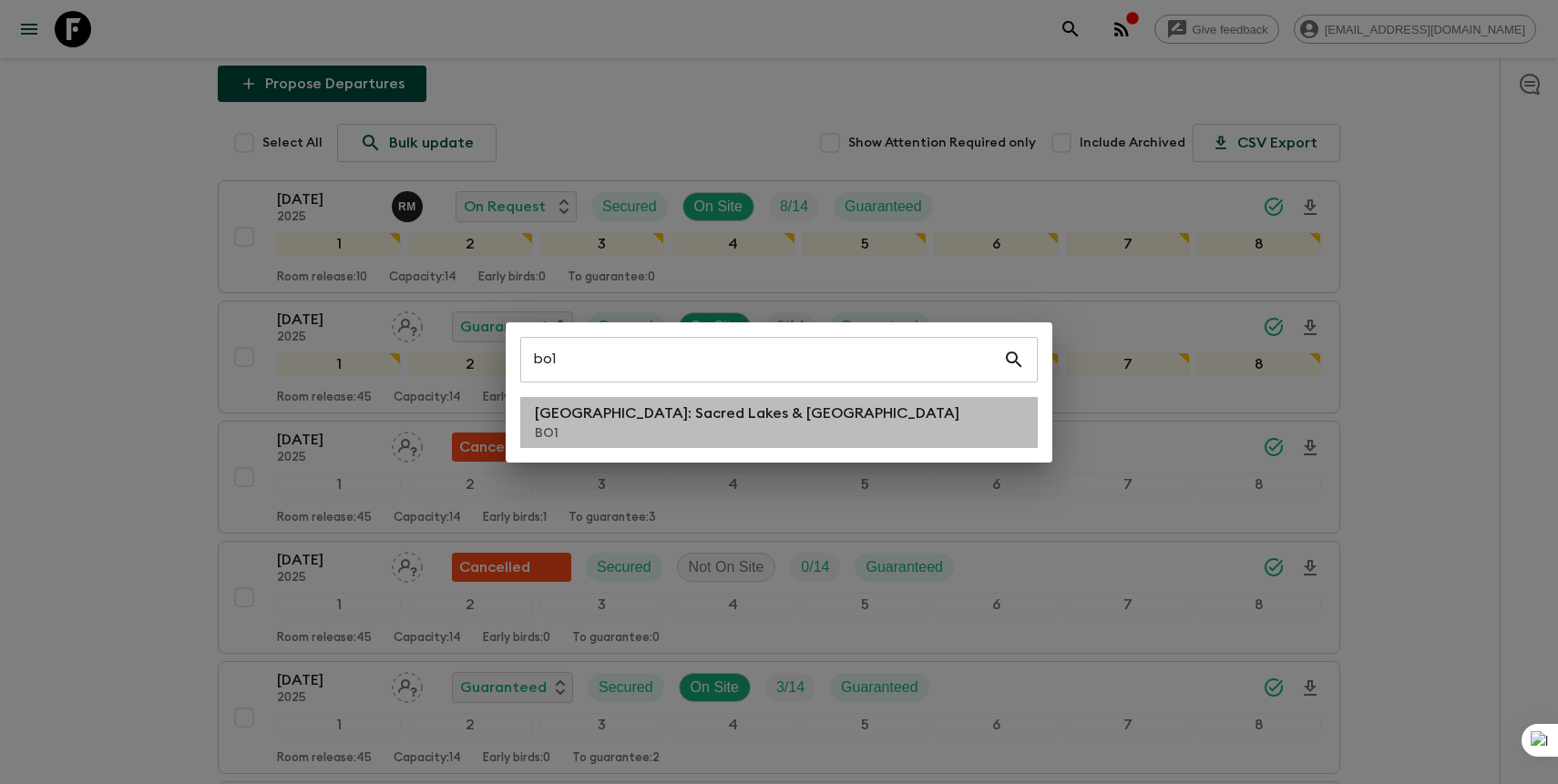
click at [800, 413] on li "[GEOGRAPHIC_DATA]: Sacred Lakes & [GEOGRAPHIC_DATA] BO1" at bounding box center [779, 423] width 518 height 51
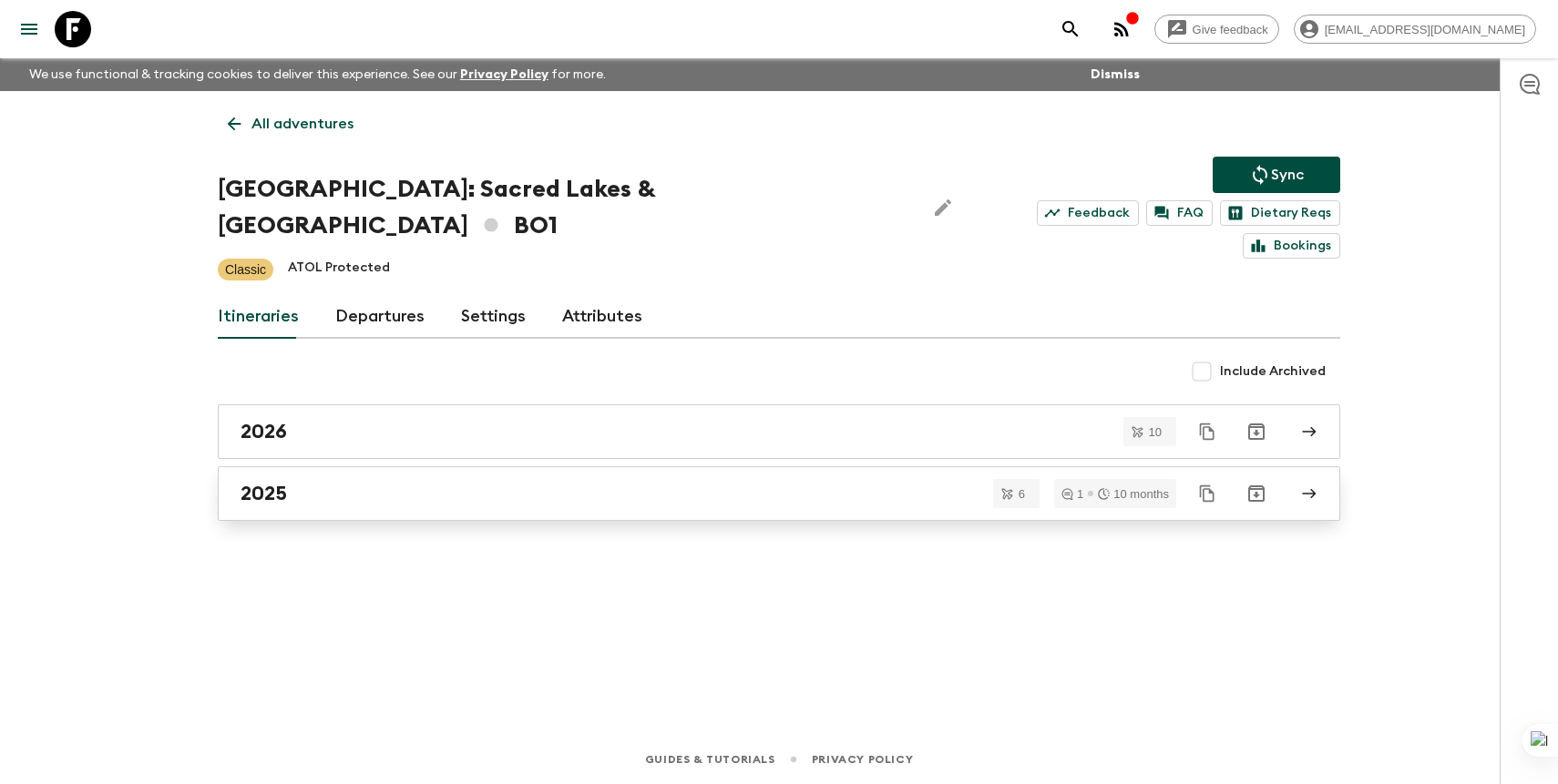
click at [491, 482] on div "2025" at bounding box center [761, 494] width 1042 height 24
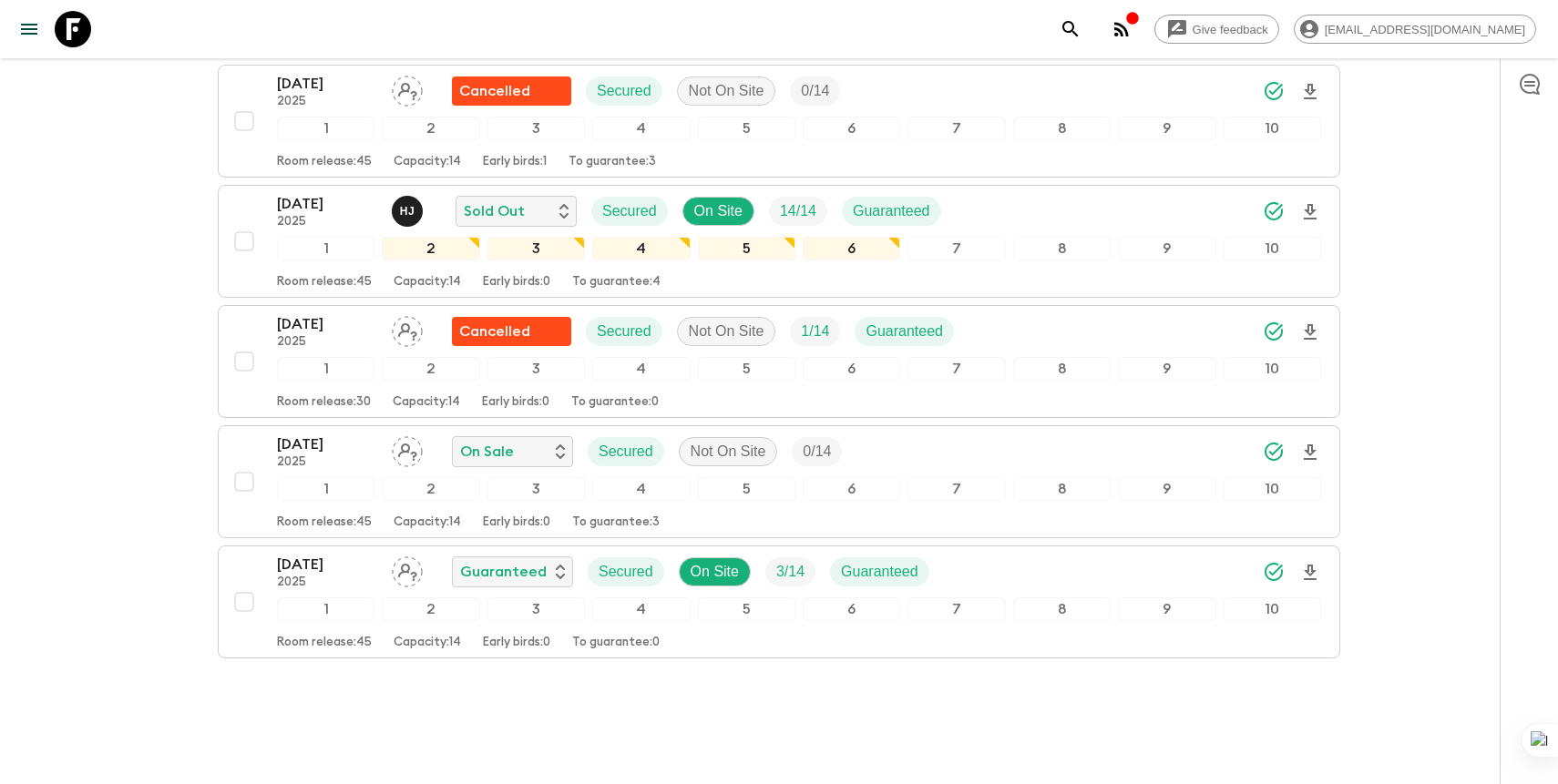
scroll to position [484, 0]
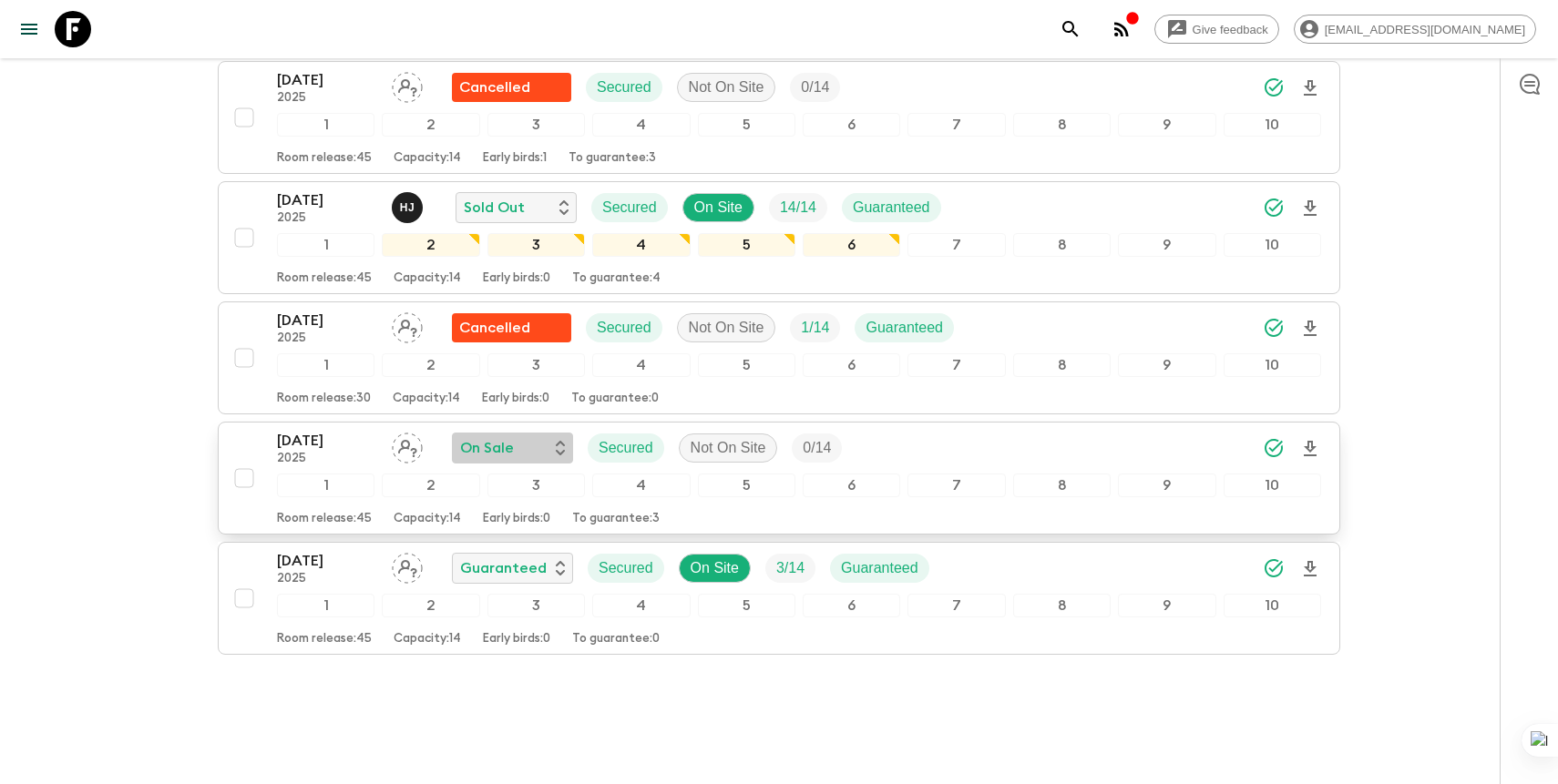
click at [529, 437] on div "On Sale" at bounding box center [512, 448] width 105 height 22
click at [511, 451] on p "Cancelled" at bounding box center [517, 450] width 71 height 22
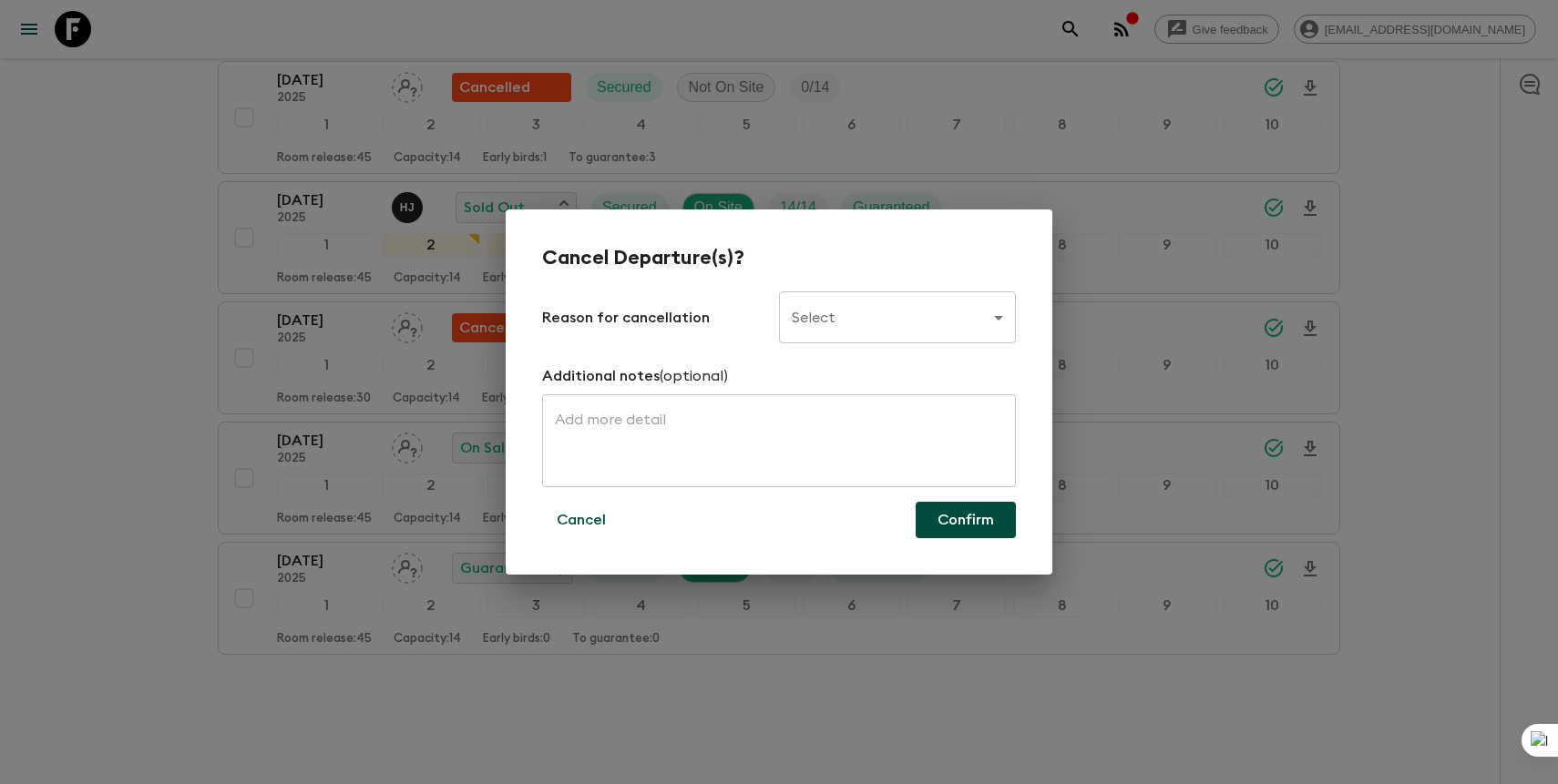
click at [848, 320] on body "Give feedback [PERSON_NAME][EMAIL_ADDRESS][DOMAIN_NAME] We use functional & tra…" at bounding box center [779, 168] width 1558 height 1305
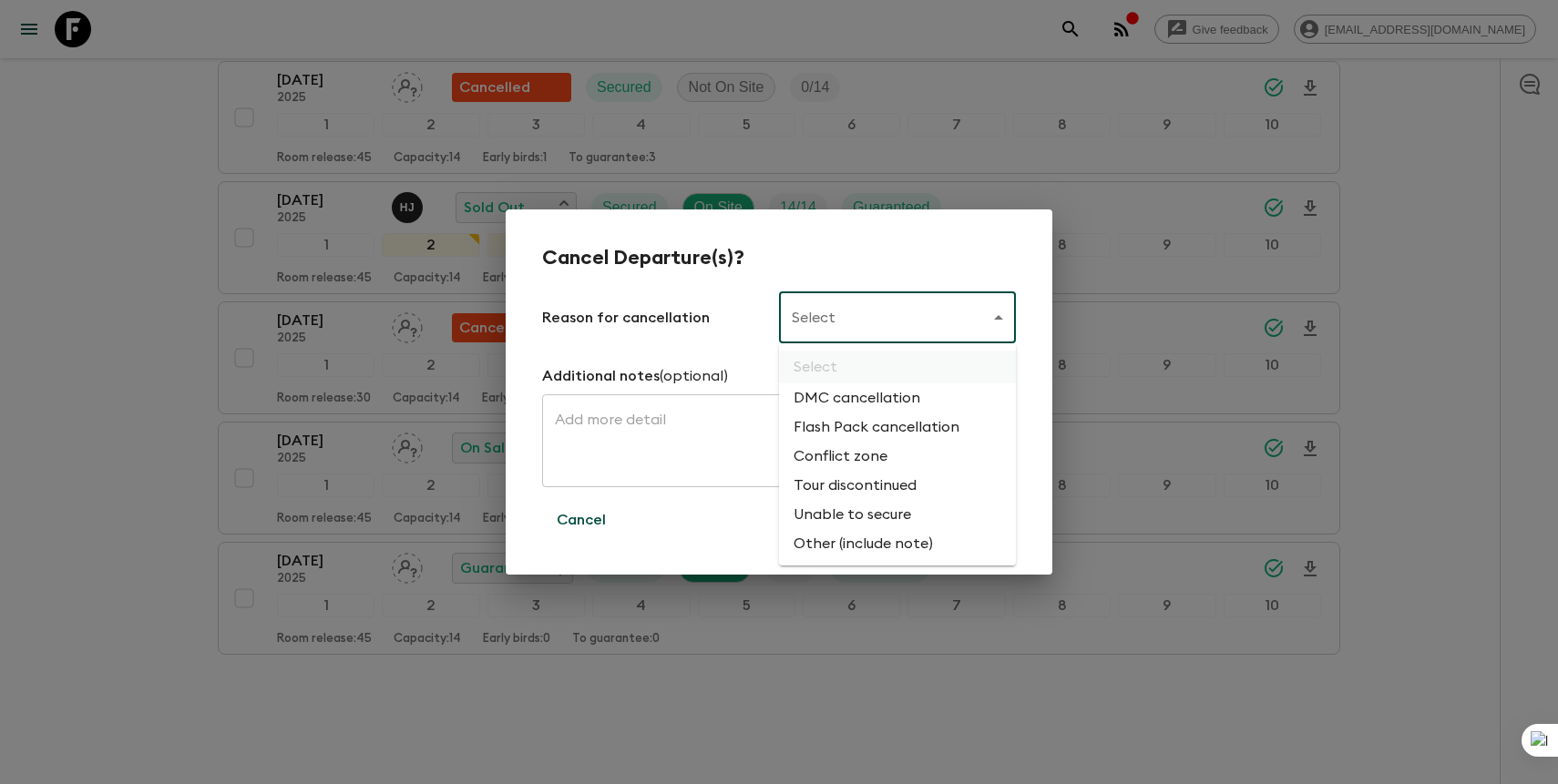
click at [826, 416] on li "Flash Pack cancellation" at bounding box center [897, 428] width 237 height 29
type input "FLASHPACK_CANCELLATION"
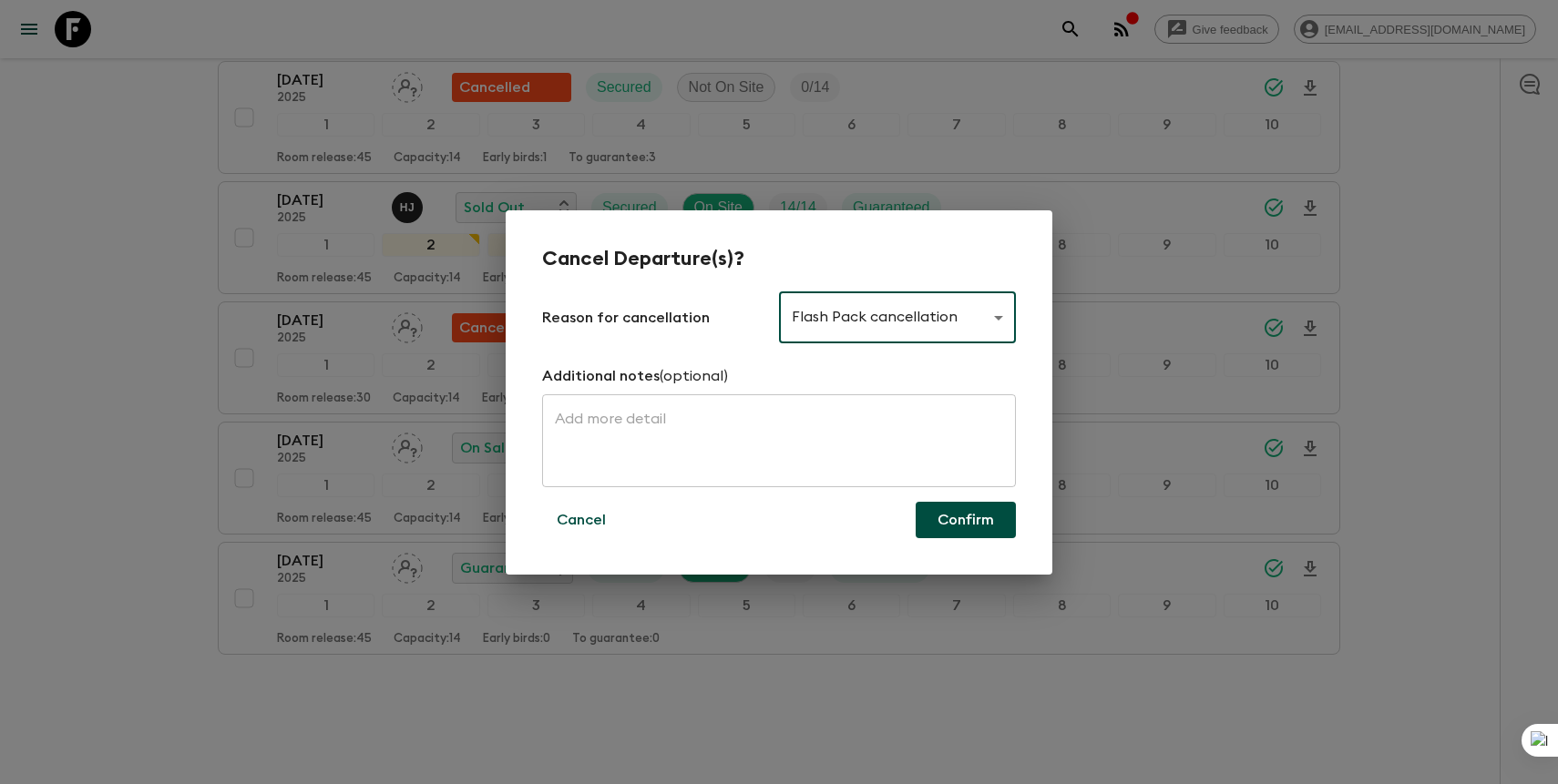
click at [942, 519] on button "Confirm" at bounding box center [965, 521] width 100 height 37
